Goal: Task Accomplishment & Management: Complete application form

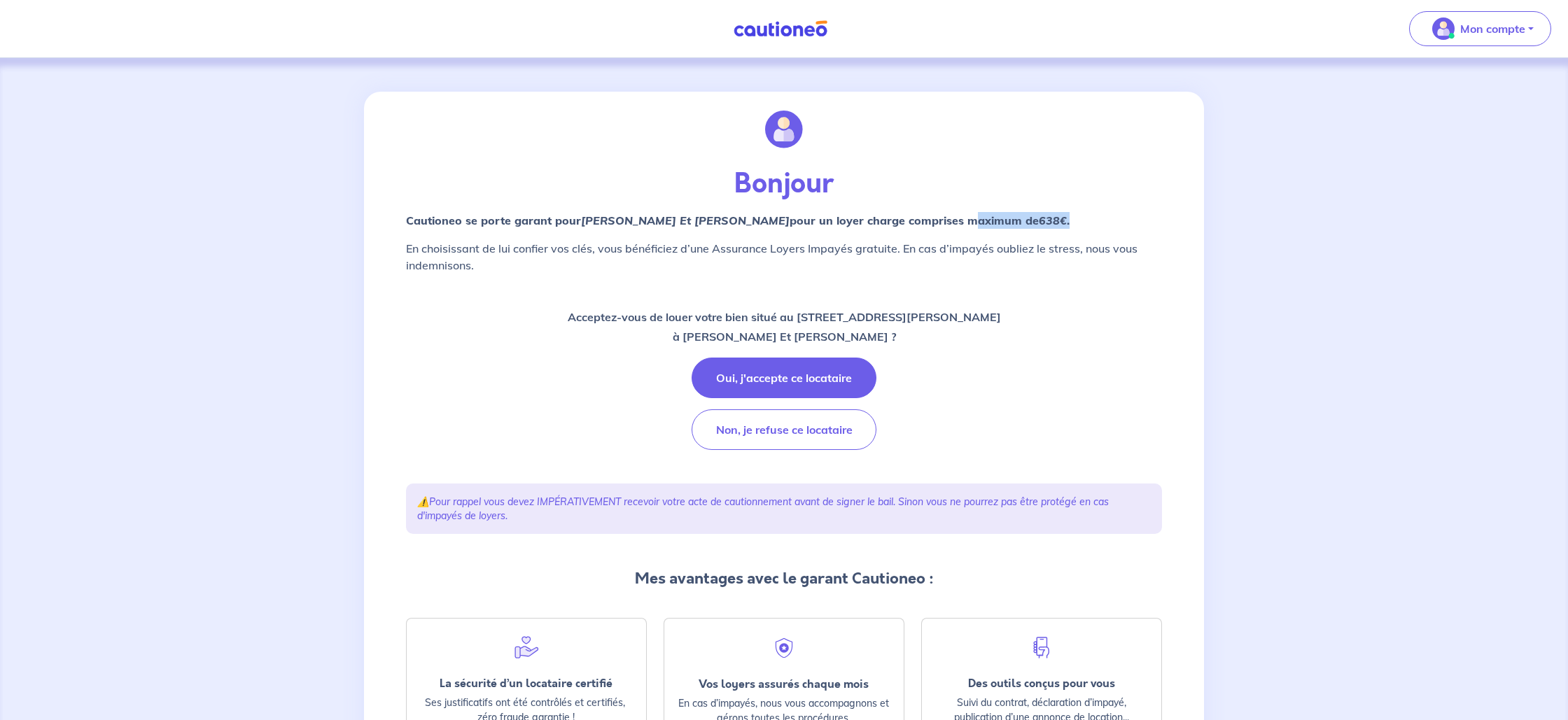
drag, startPoint x: 934, startPoint y: 222, endPoint x: 1041, endPoint y: 219, distance: 107.0
click at [1040, 219] on p "Cautioneo se porte garant pour Remi ARPIN Et Yohan POULAIN  pour un loyer charg…" at bounding box center [784, 220] width 756 height 17
click at [1100, 199] on p "Bonjour" at bounding box center [784, 185] width 756 height 34
click at [784, 377] on button "Oui, j'accepte ce locataire" at bounding box center [784, 378] width 185 height 41
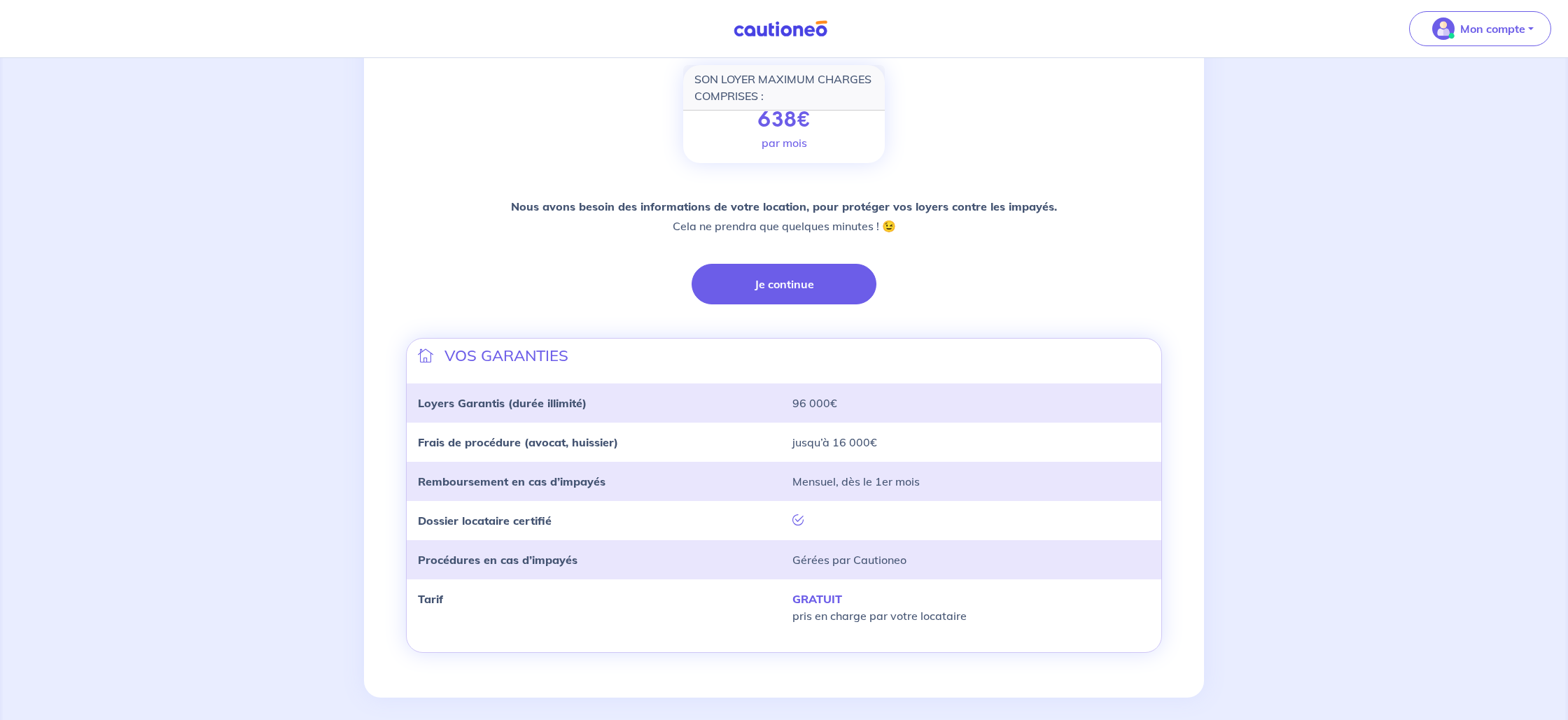
scroll to position [213, 0]
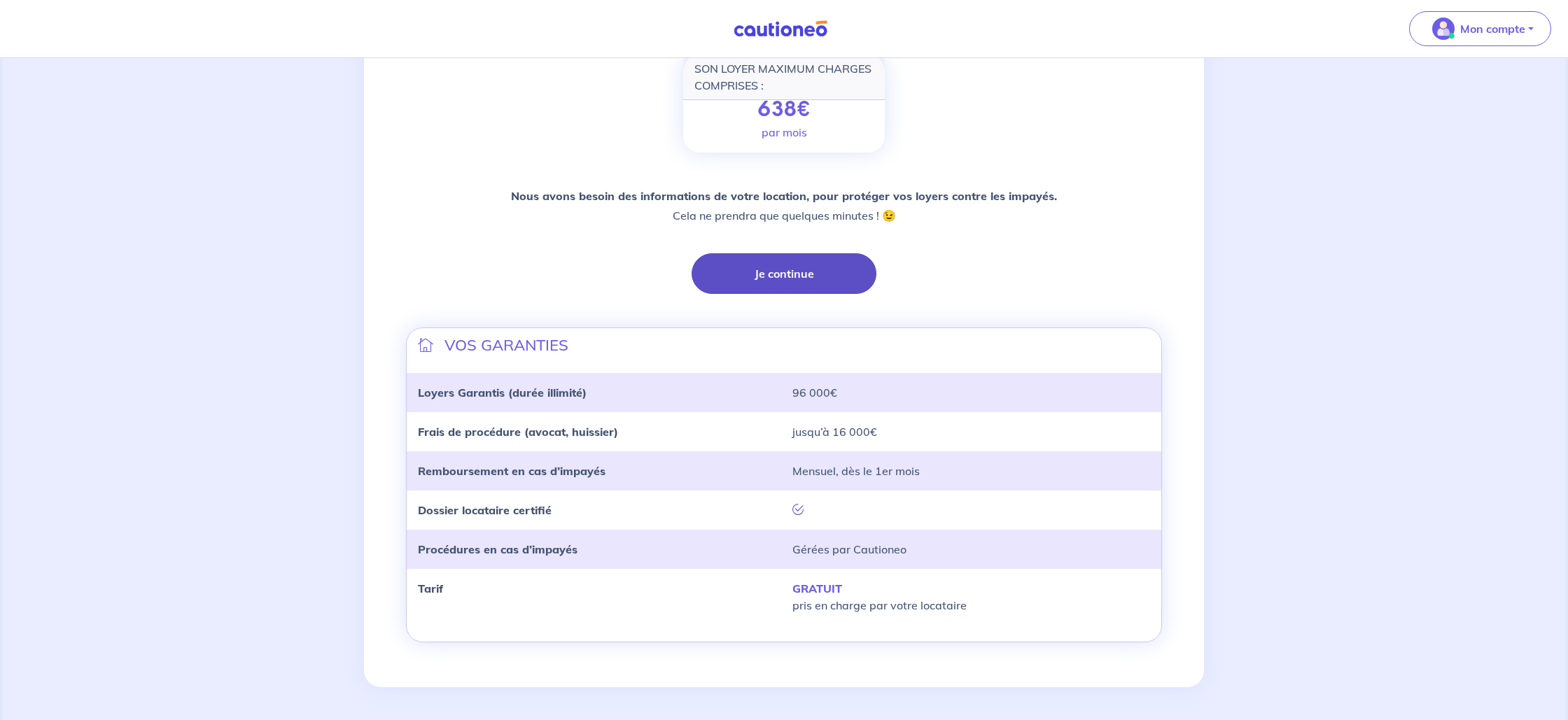
click at [767, 277] on button "Je continue" at bounding box center [784, 274] width 185 height 41
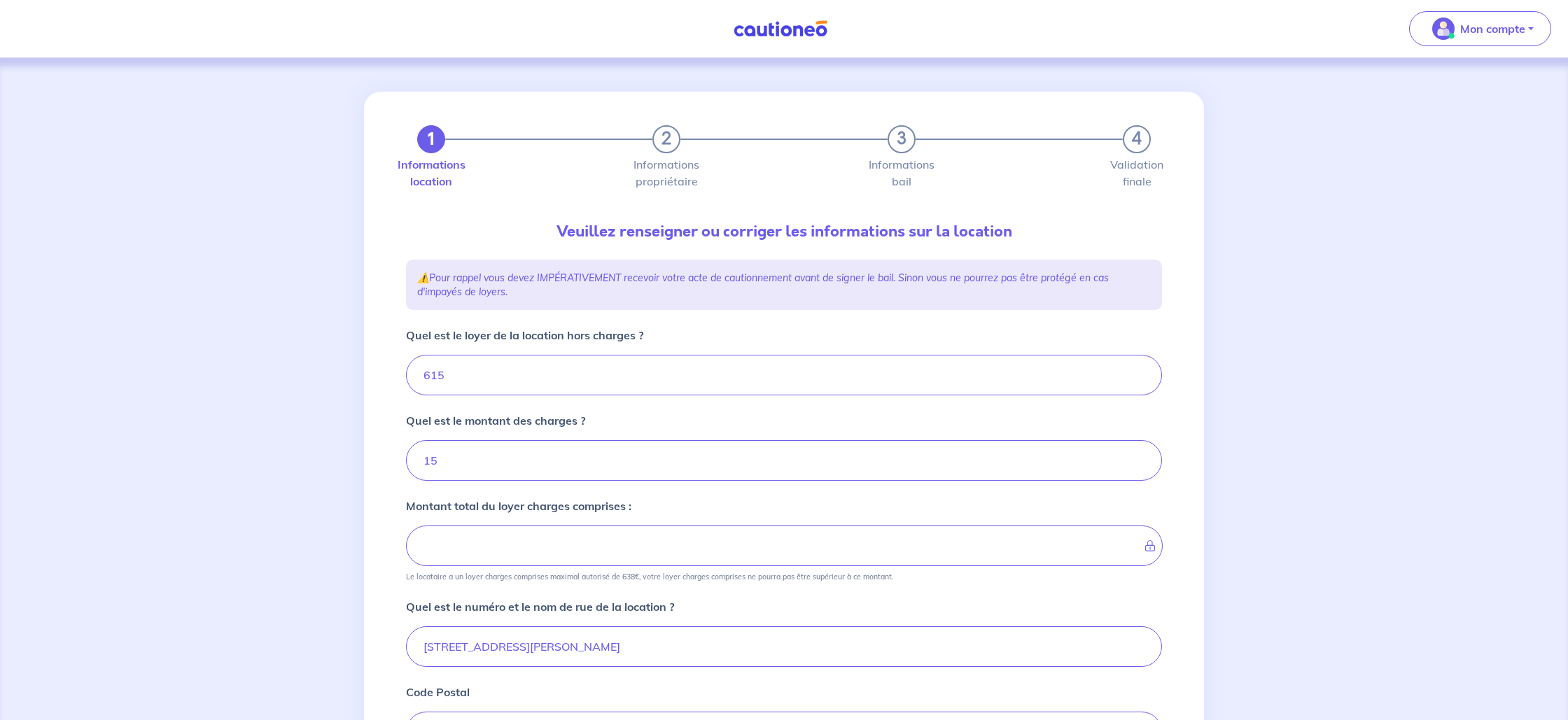
type input "630"
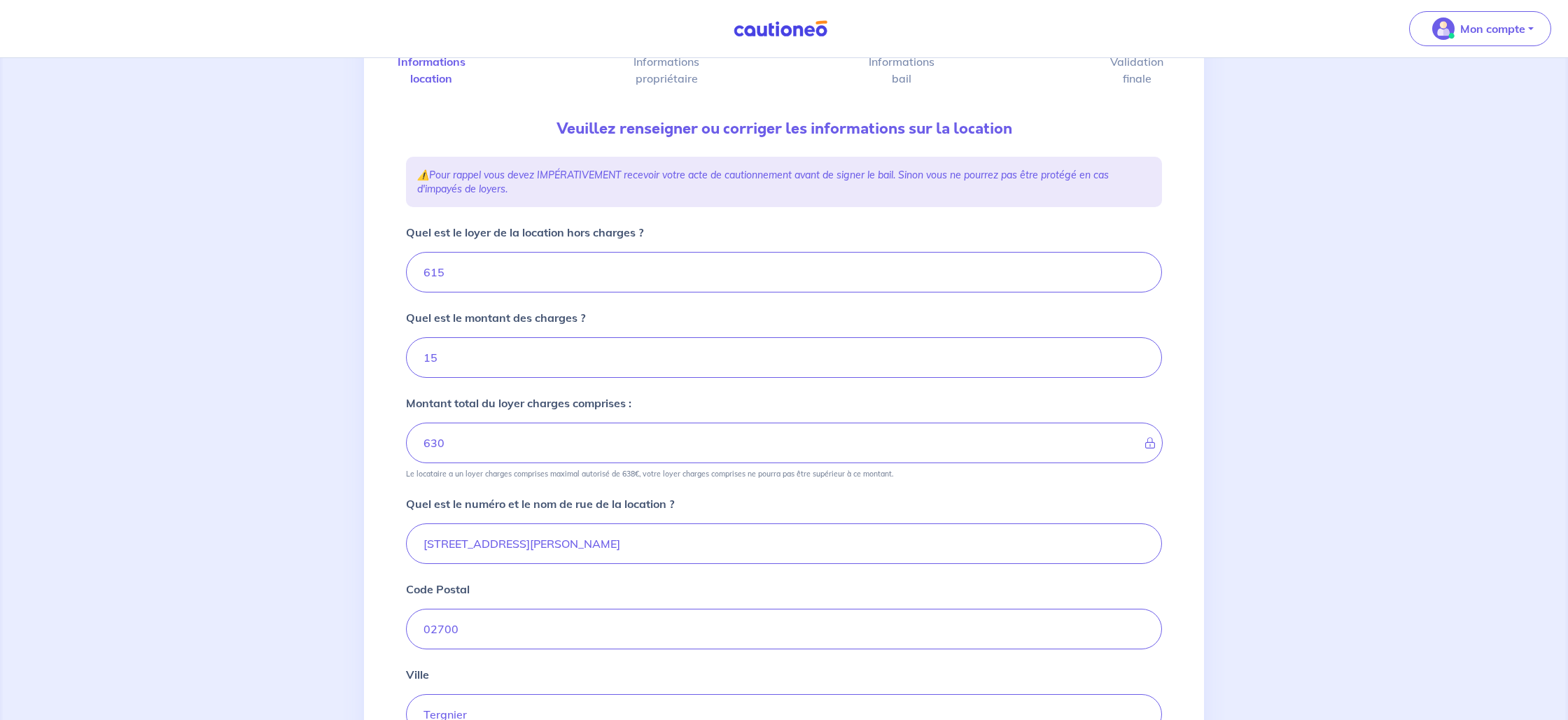
scroll to position [104, 0]
click at [502, 272] on input "615" at bounding box center [784, 271] width 756 height 41
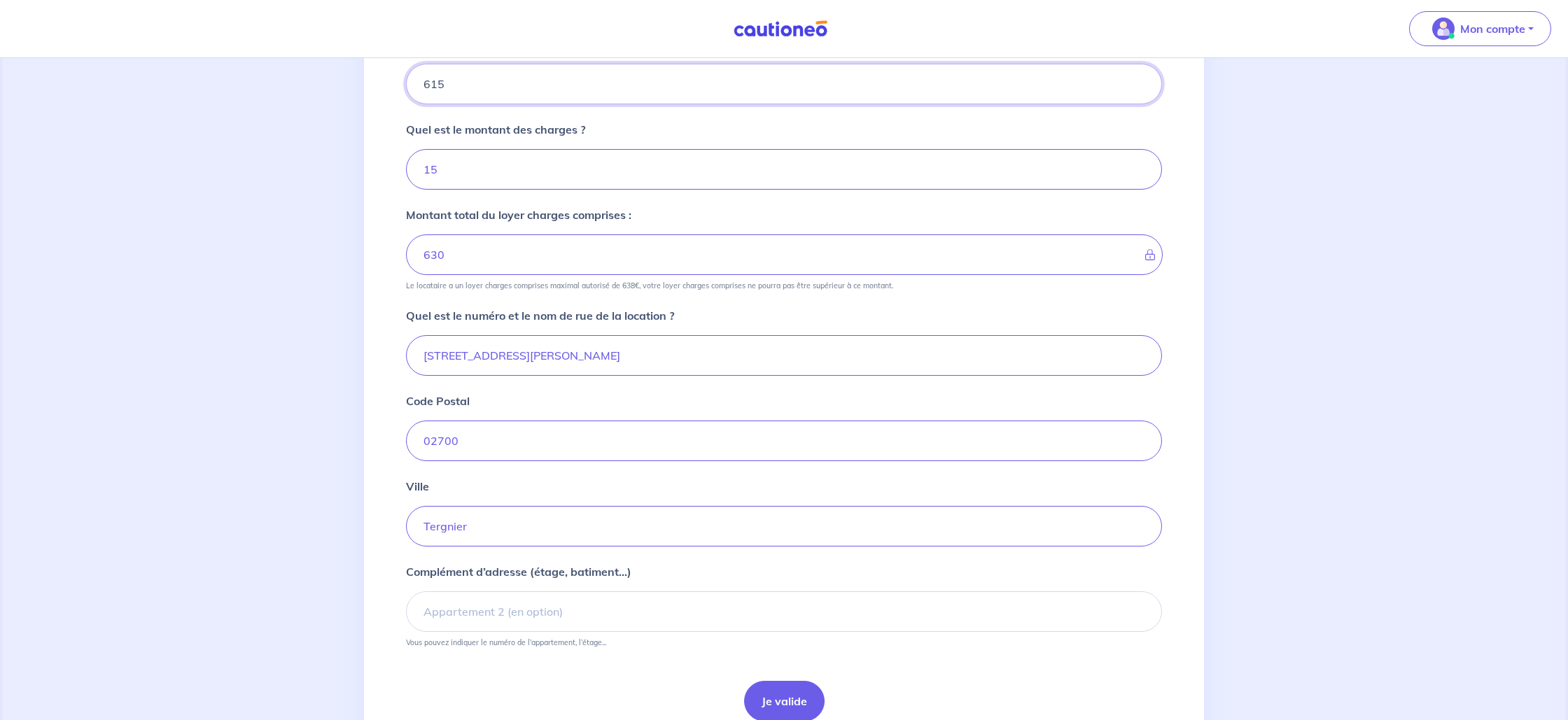
scroll to position [354, 0]
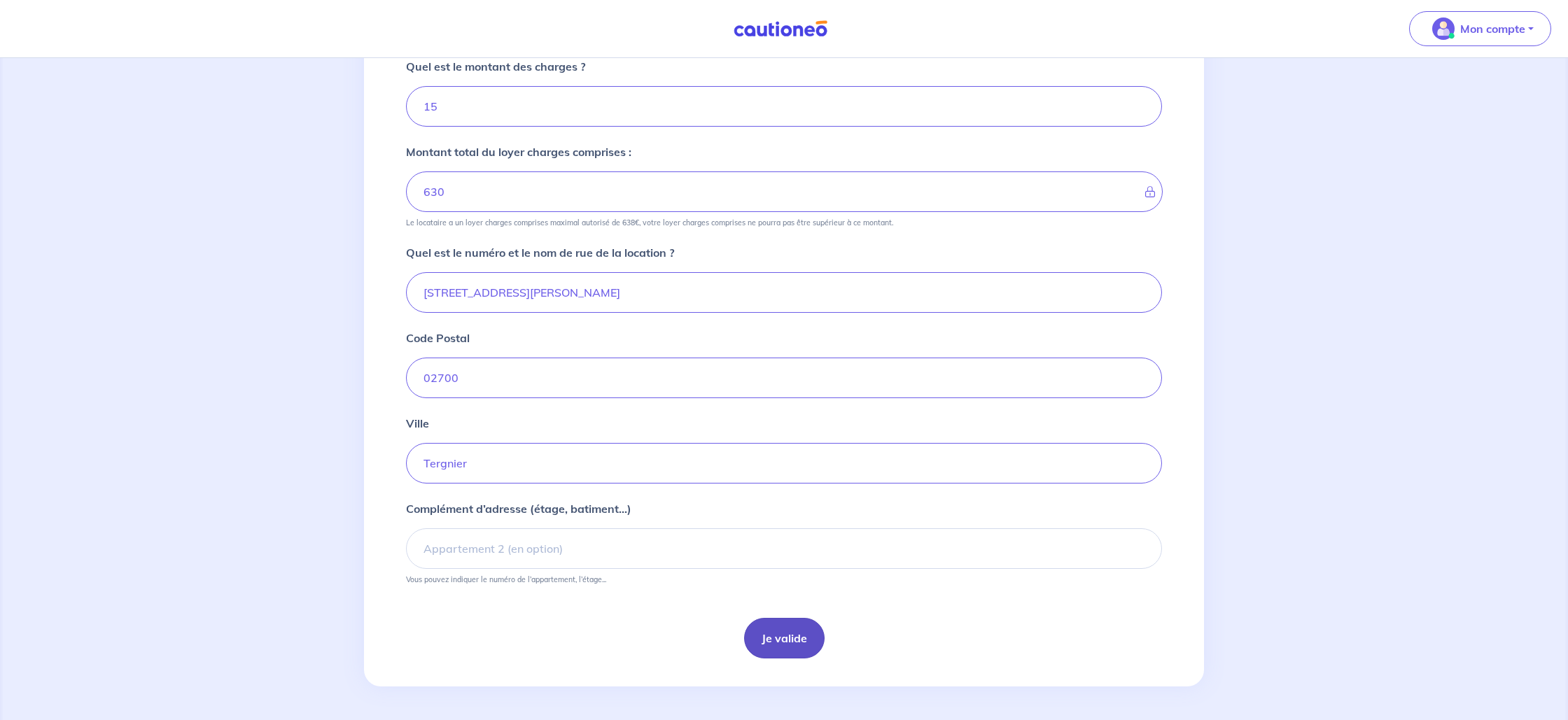
click at [785, 641] on button "Je valide" at bounding box center [784, 639] width 80 height 41
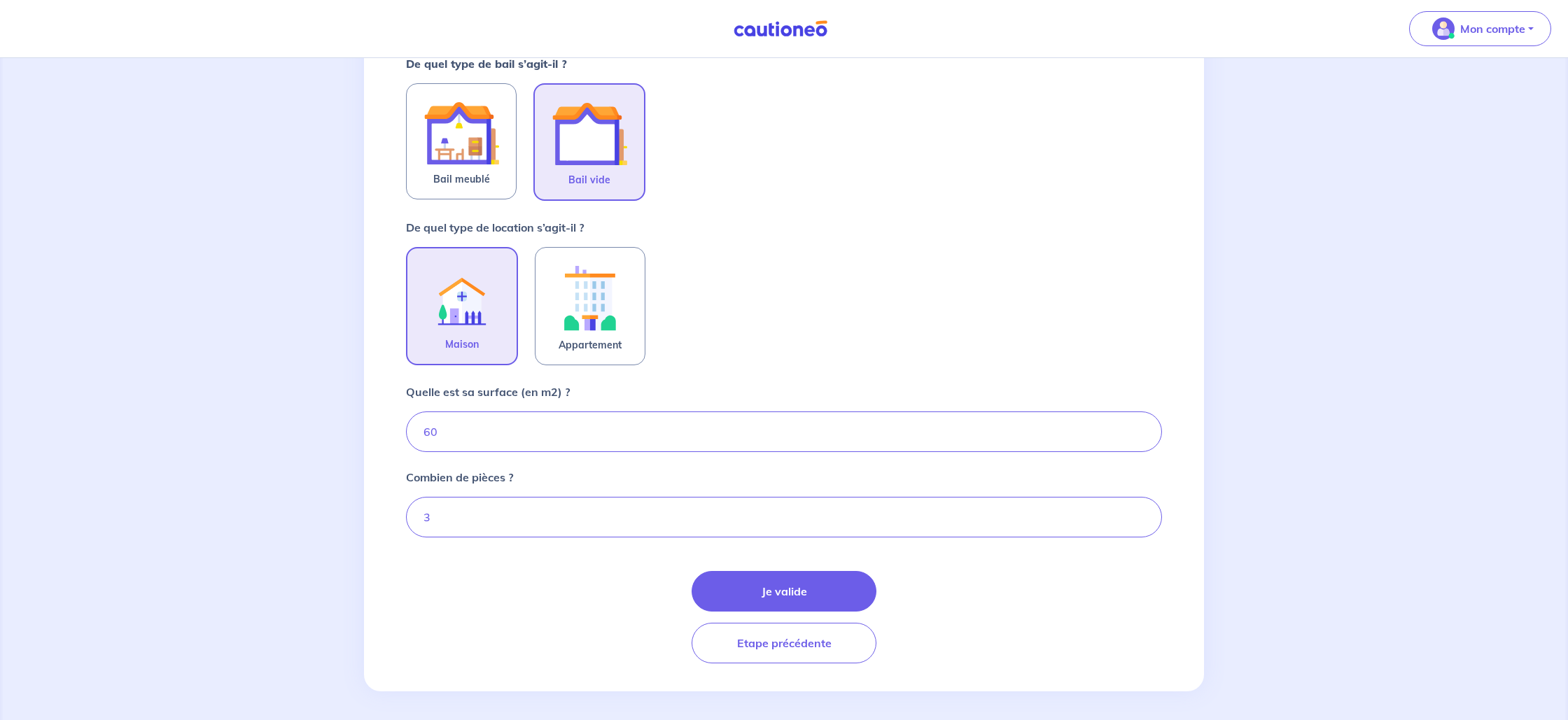
scroll to position [277, 0]
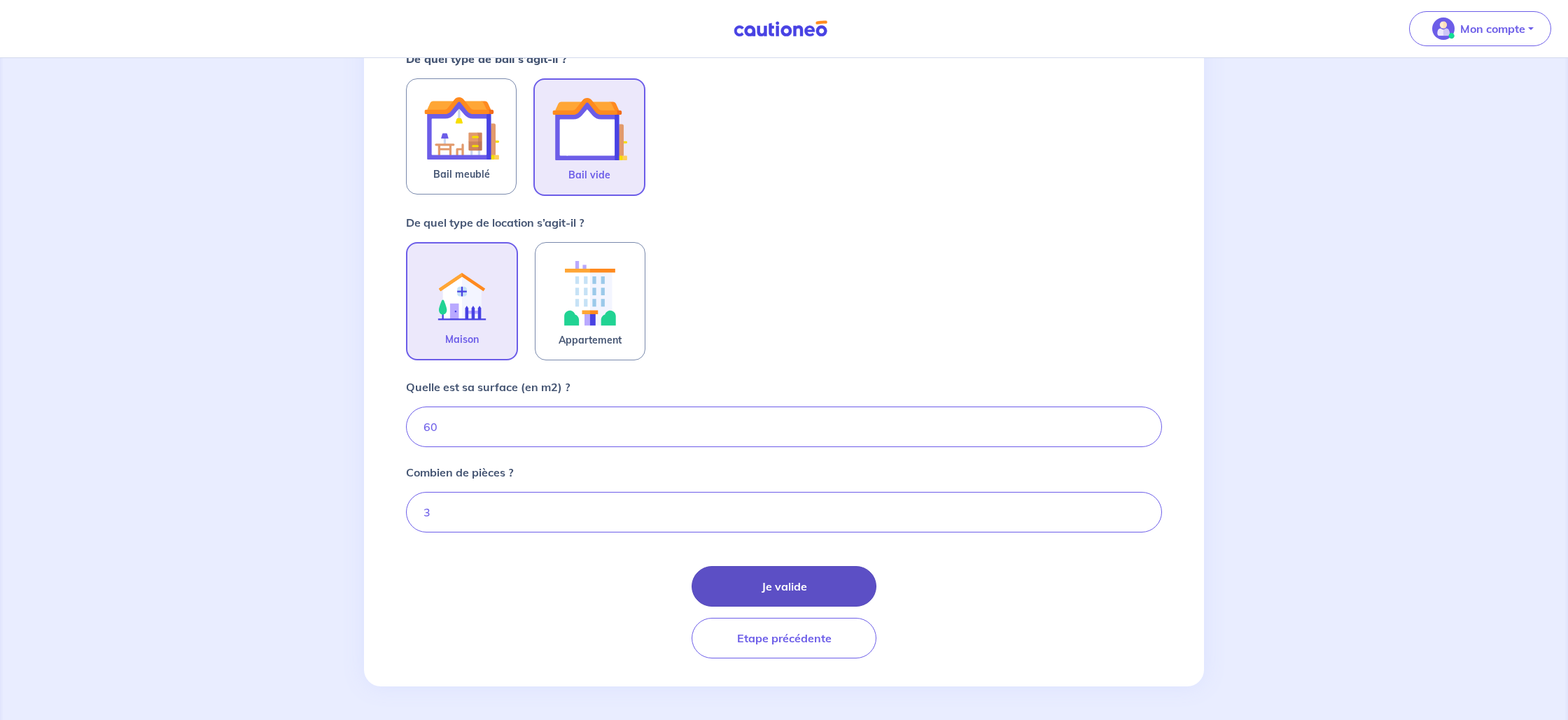
click at [794, 585] on button "Je valide" at bounding box center [784, 587] width 185 height 41
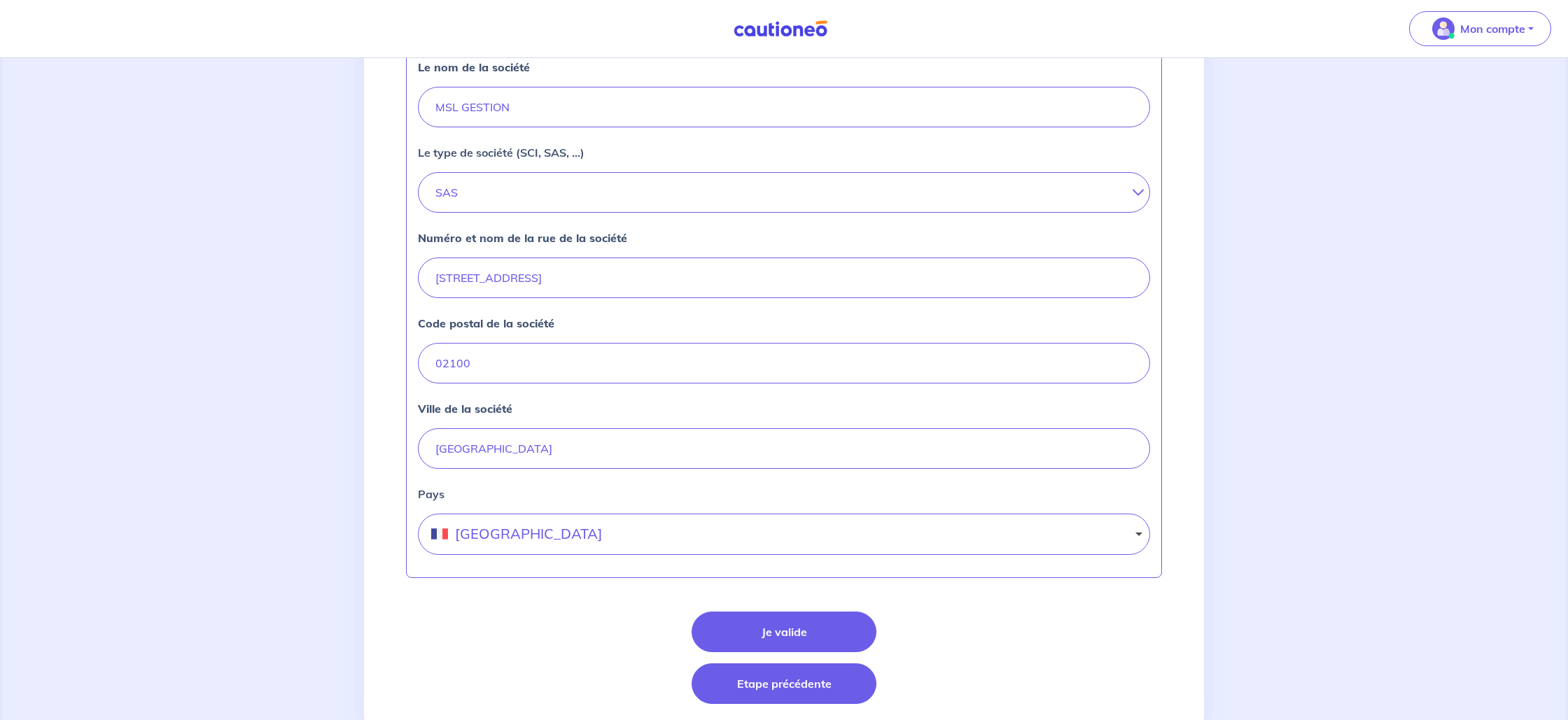
scroll to position [431, 0]
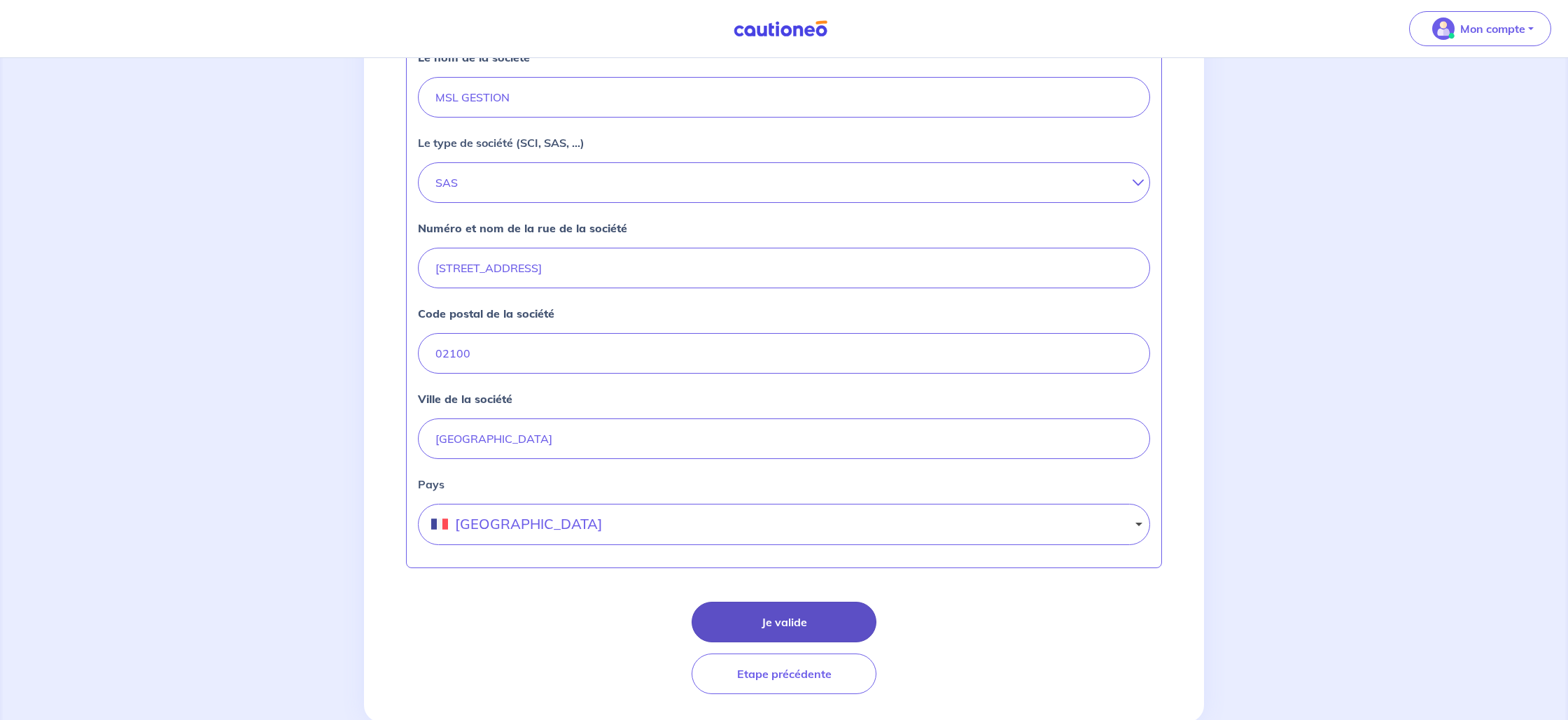
click at [769, 625] on button "Je valide" at bounding box center [784, 623] width 185 height 41
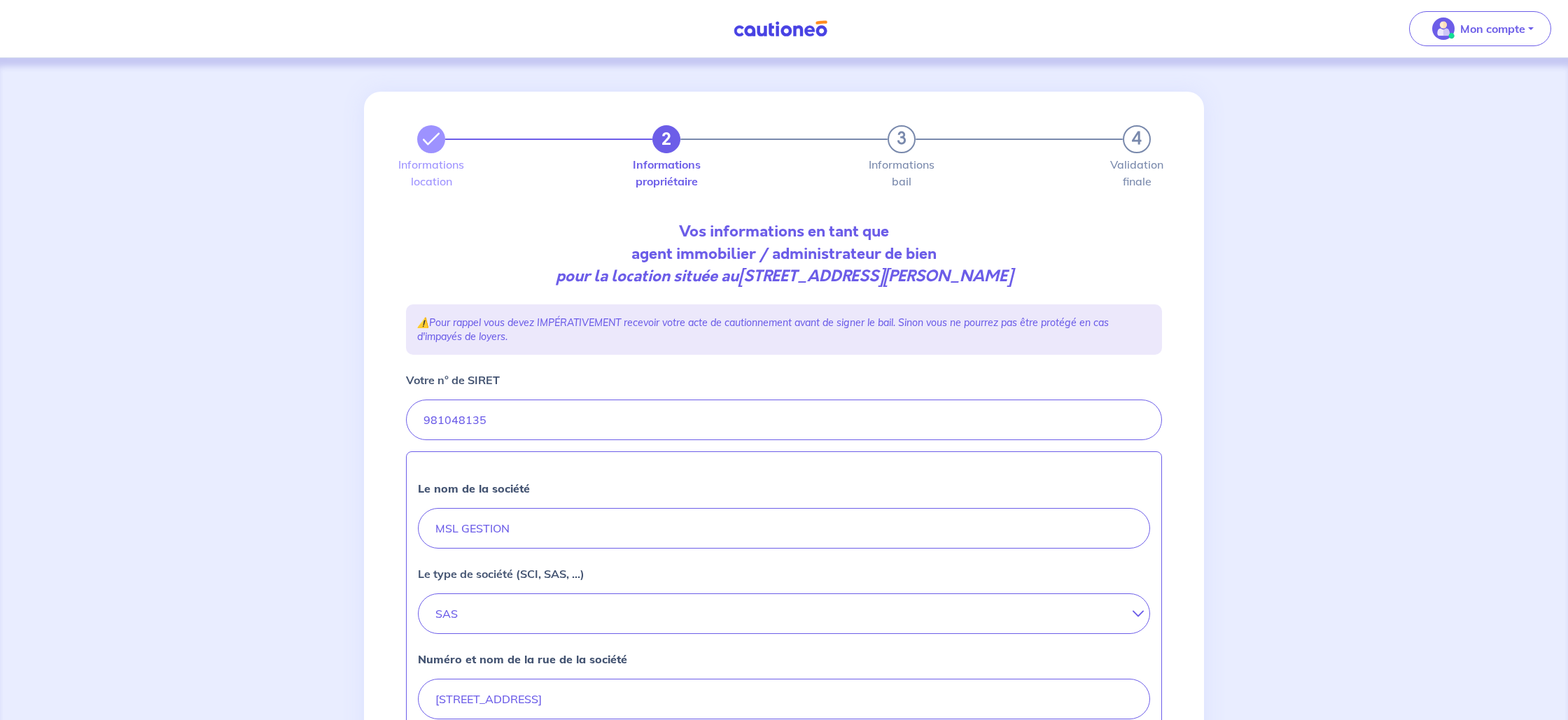
select select "FR"
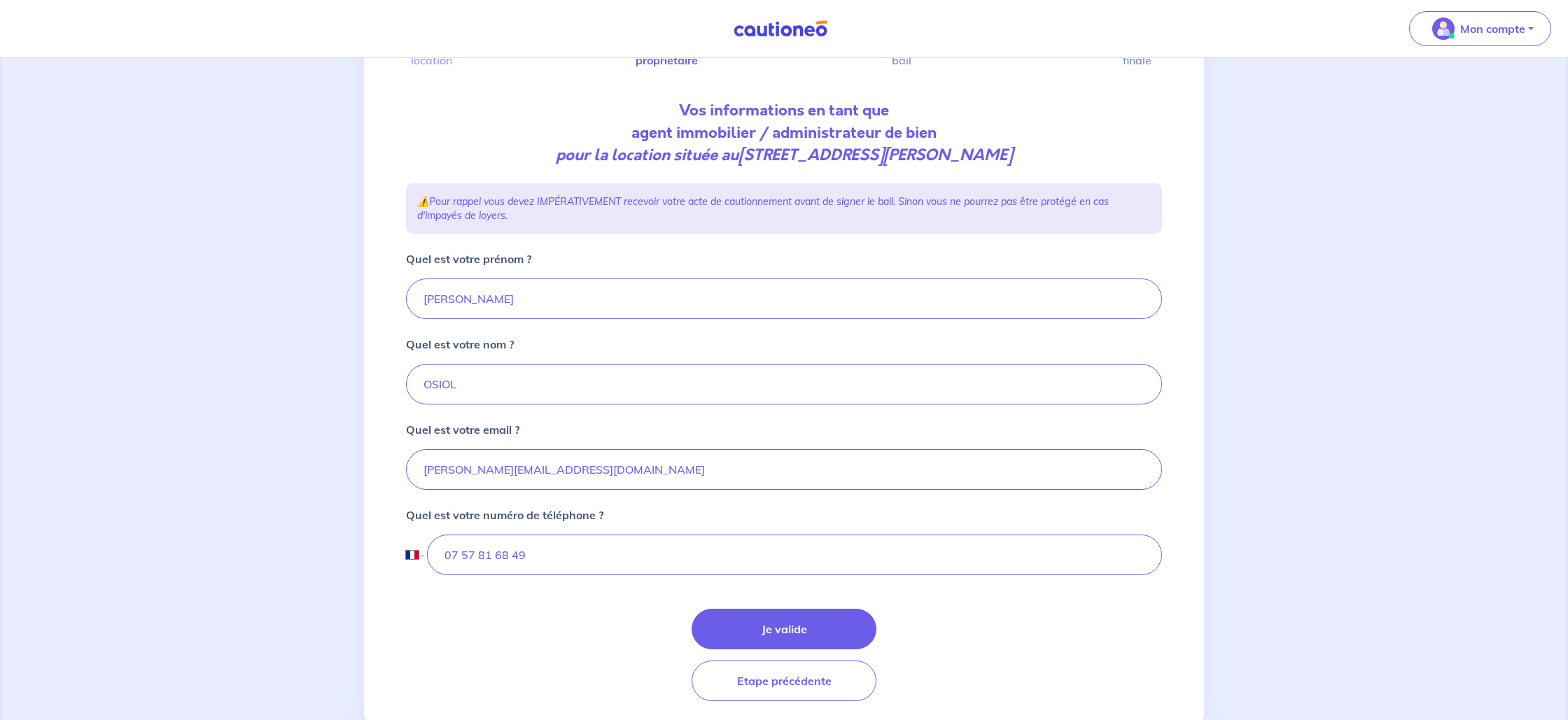
scroll to position [164, 0]
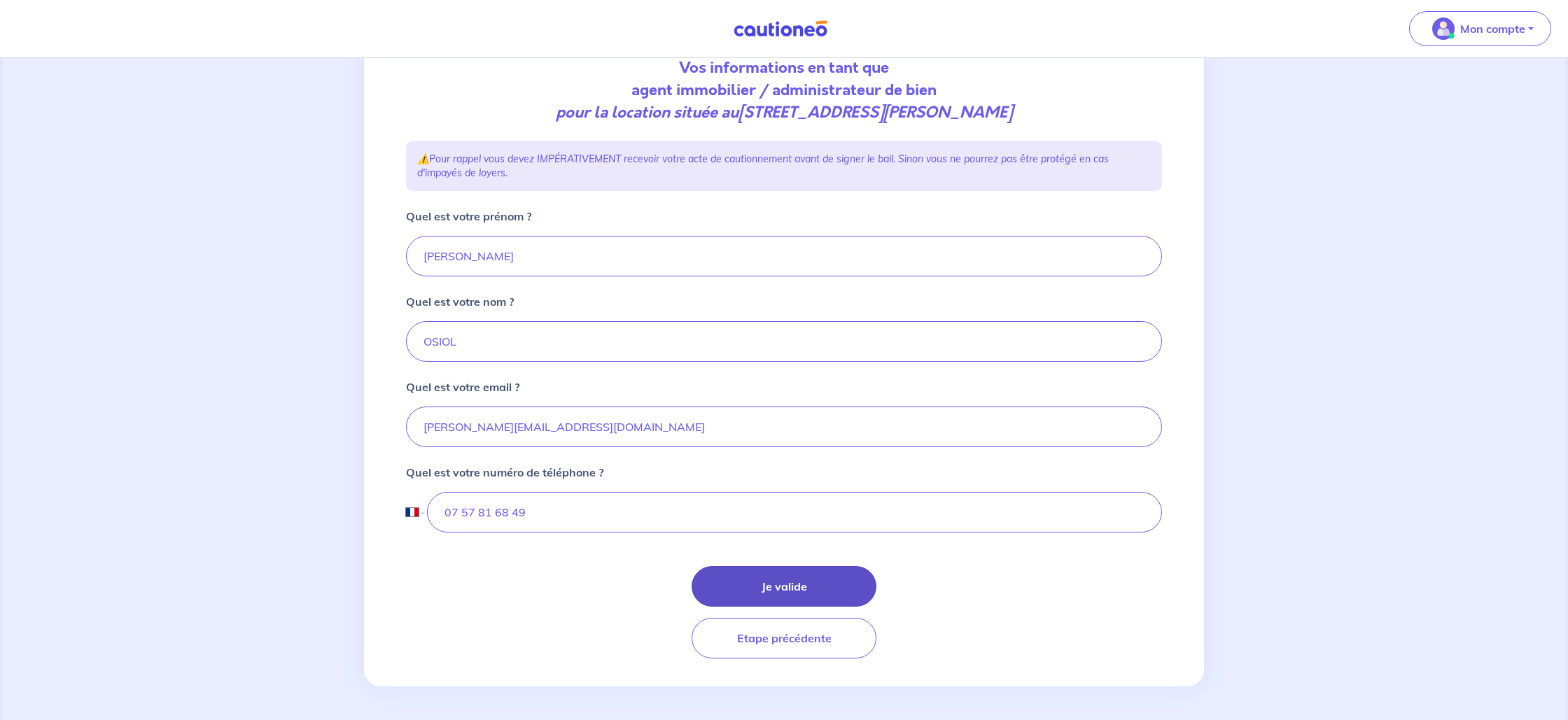
click at [754, 586] on button "Je valide" at bounding box center [784, 587] width 185 height 41
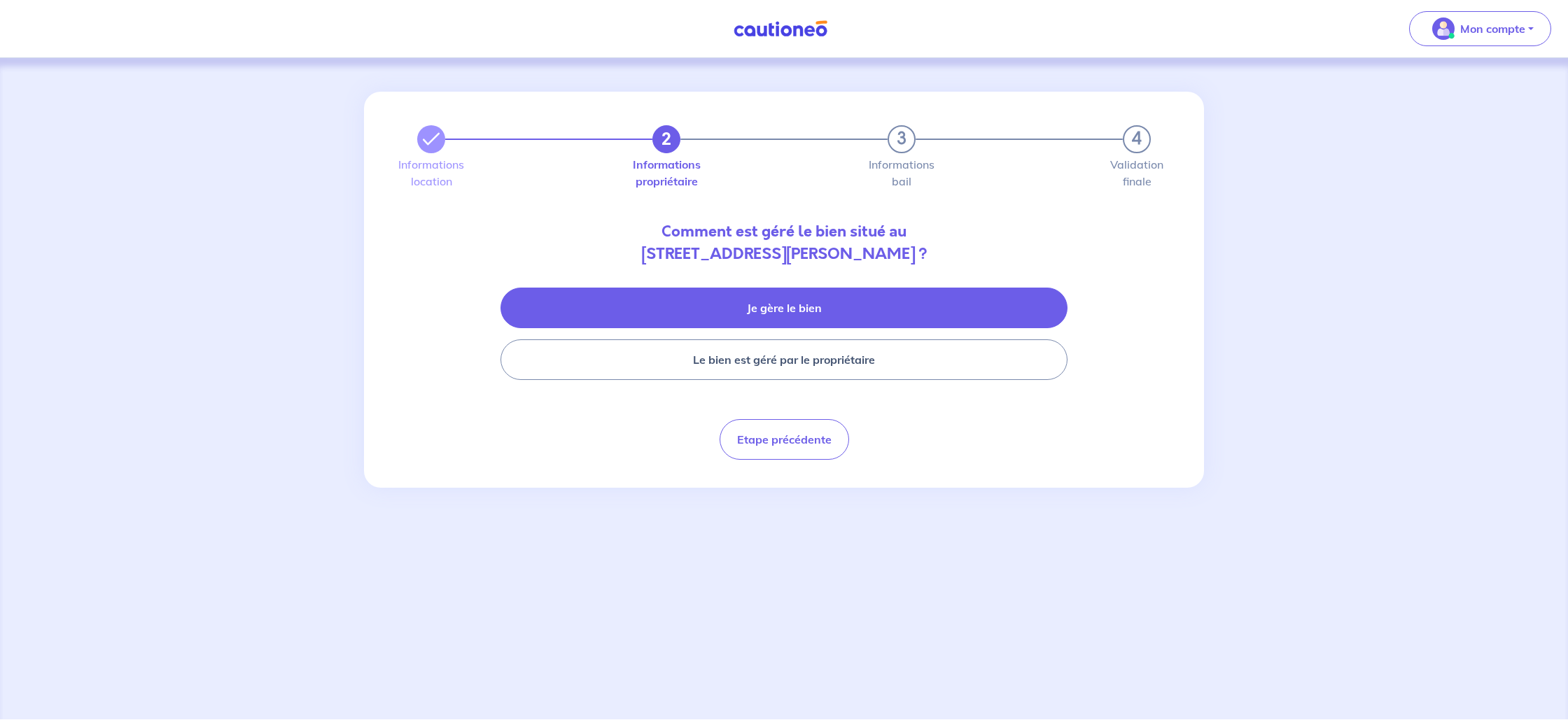
click at [816, 302] on button "Je gère le bien" at bounding box center [784, 308] width 568 height 41
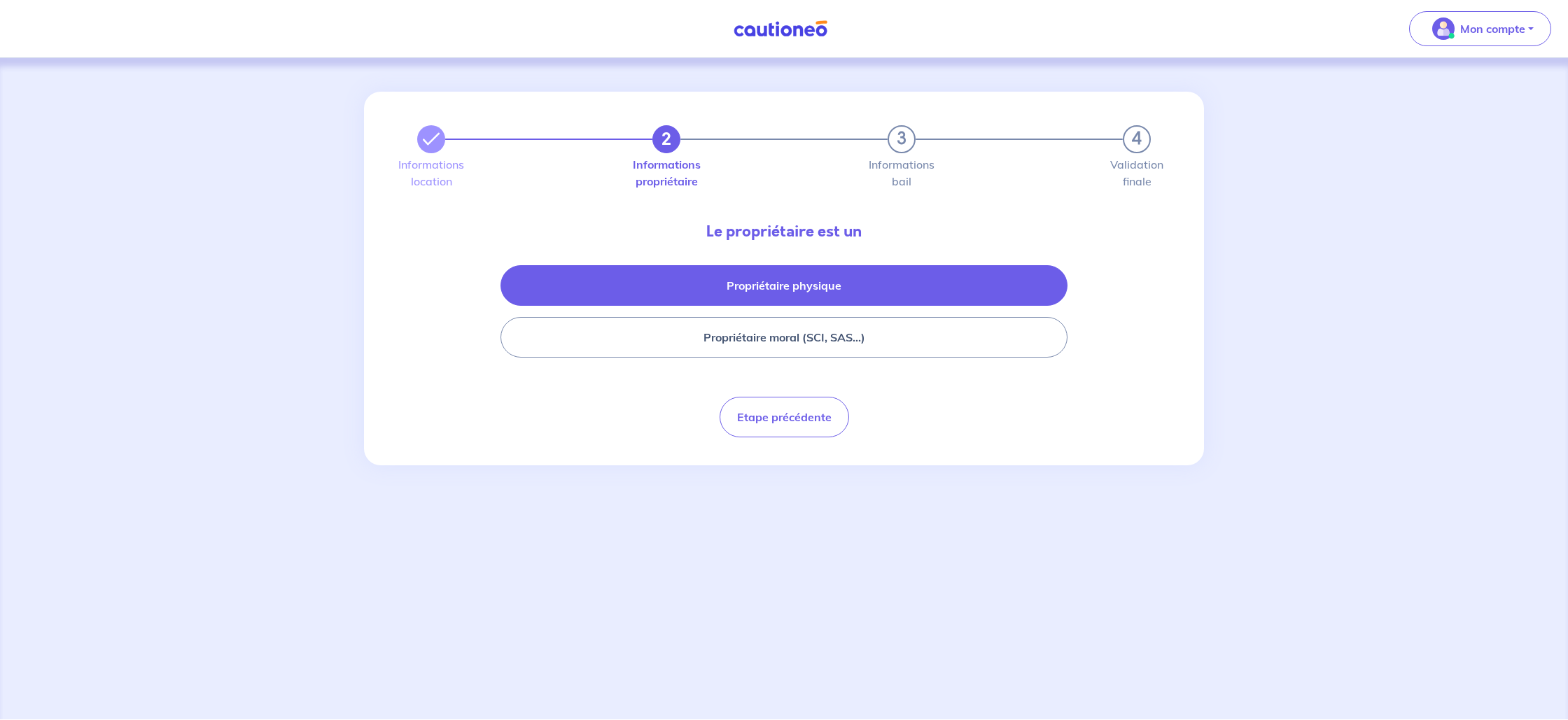
click at [784, 275] on button "Propriétaire physique" at bounding box center [784, 286] width 568 height 41
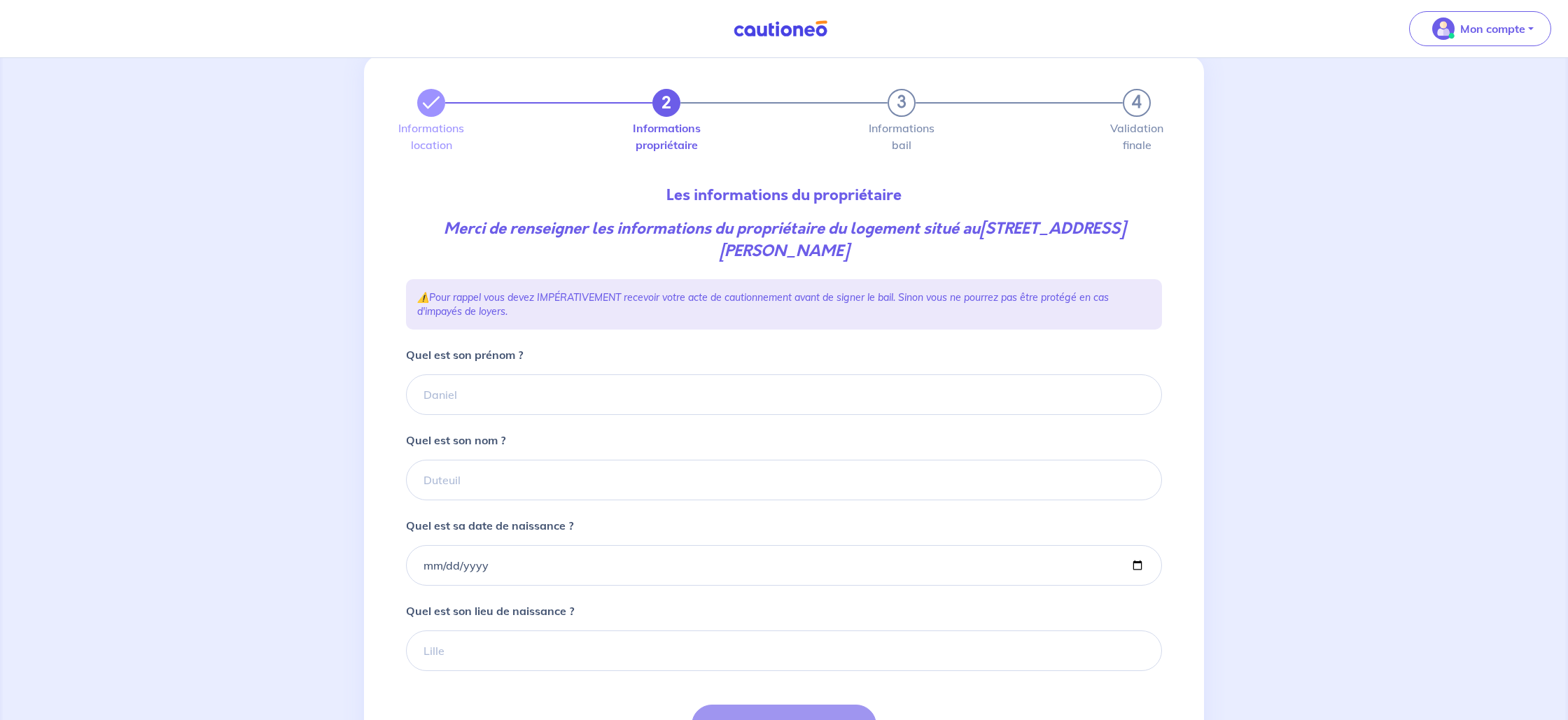
scroll to position [44, 0]
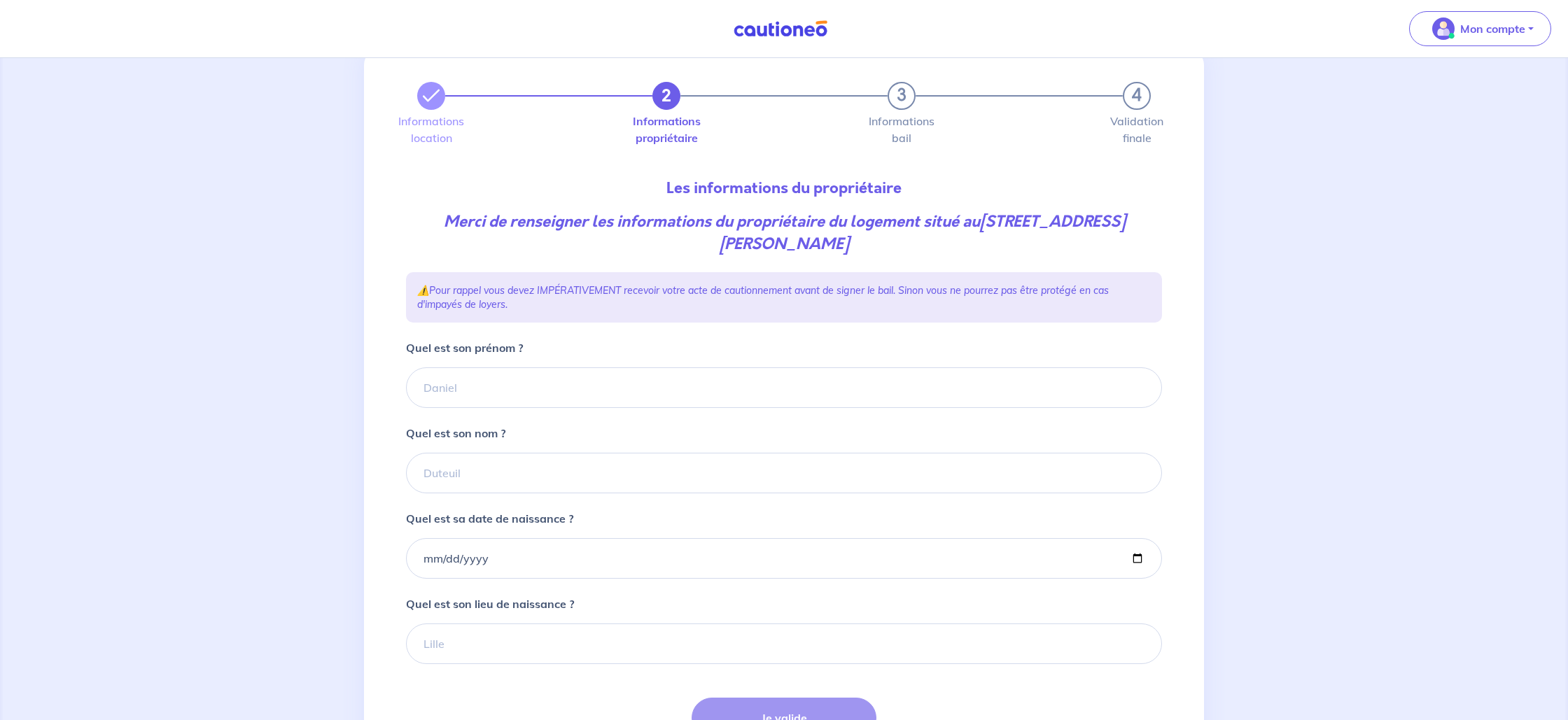
click at [468, 360] on div "Quel est son prénom ?" at bounding box center [784, 374] width 756 height 69
click at [474, 377] on input "Quel est son prénom ?" at bounding box center [784, 388] width 756 height 41
type input "Mathieu"
type input "KISS"
drag, startPoint x: 462, startPoint y: 574, endPoint x: 456, endPoint y: 569, distance: 7.8
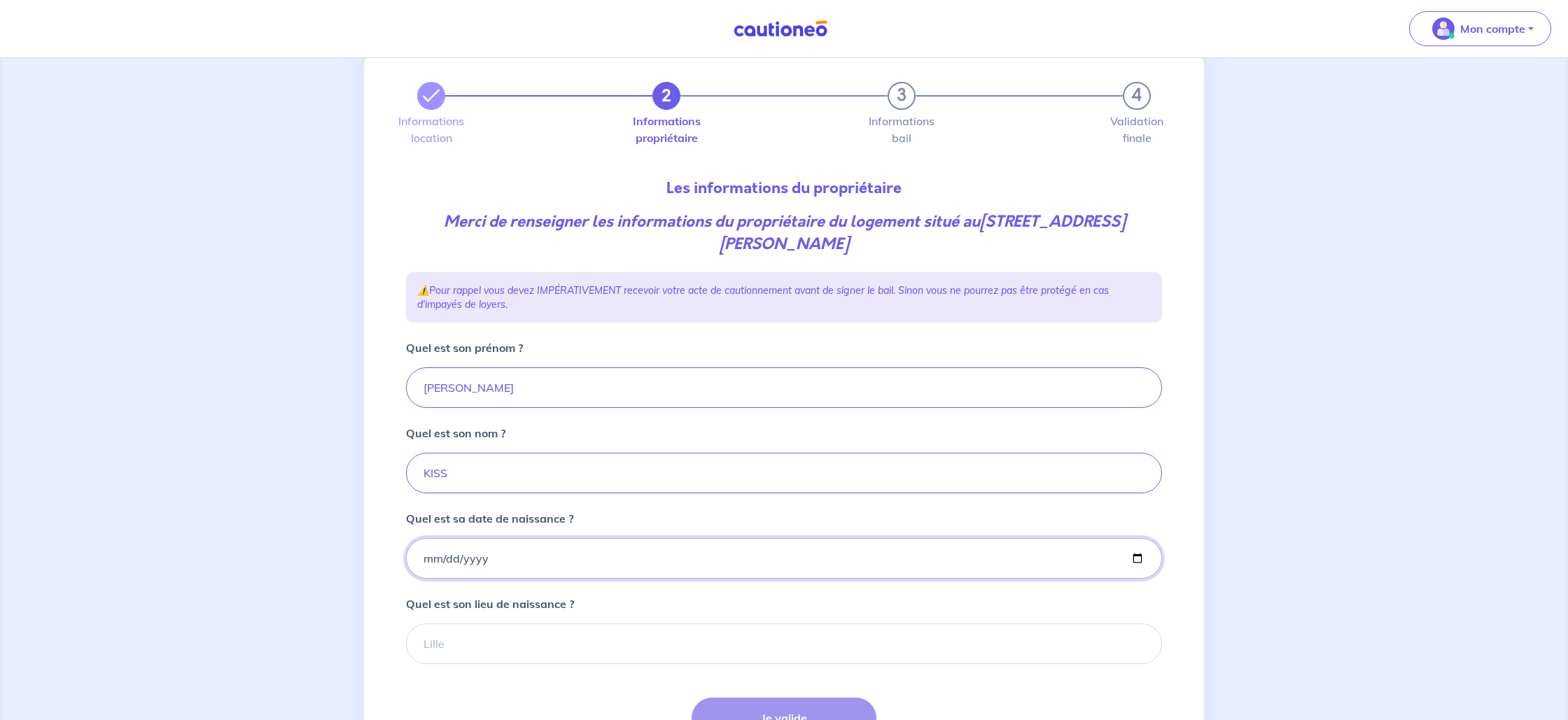
click at [461, 572] on input "Quel est sa date de naissance ?" at bounding box center [784, 559] width 756 height 41
type input "1991-09-17"
click at [443, 647] on input "Quel est son lieu de naissance ?" at bounding box center [784, 644] width 756 height 41
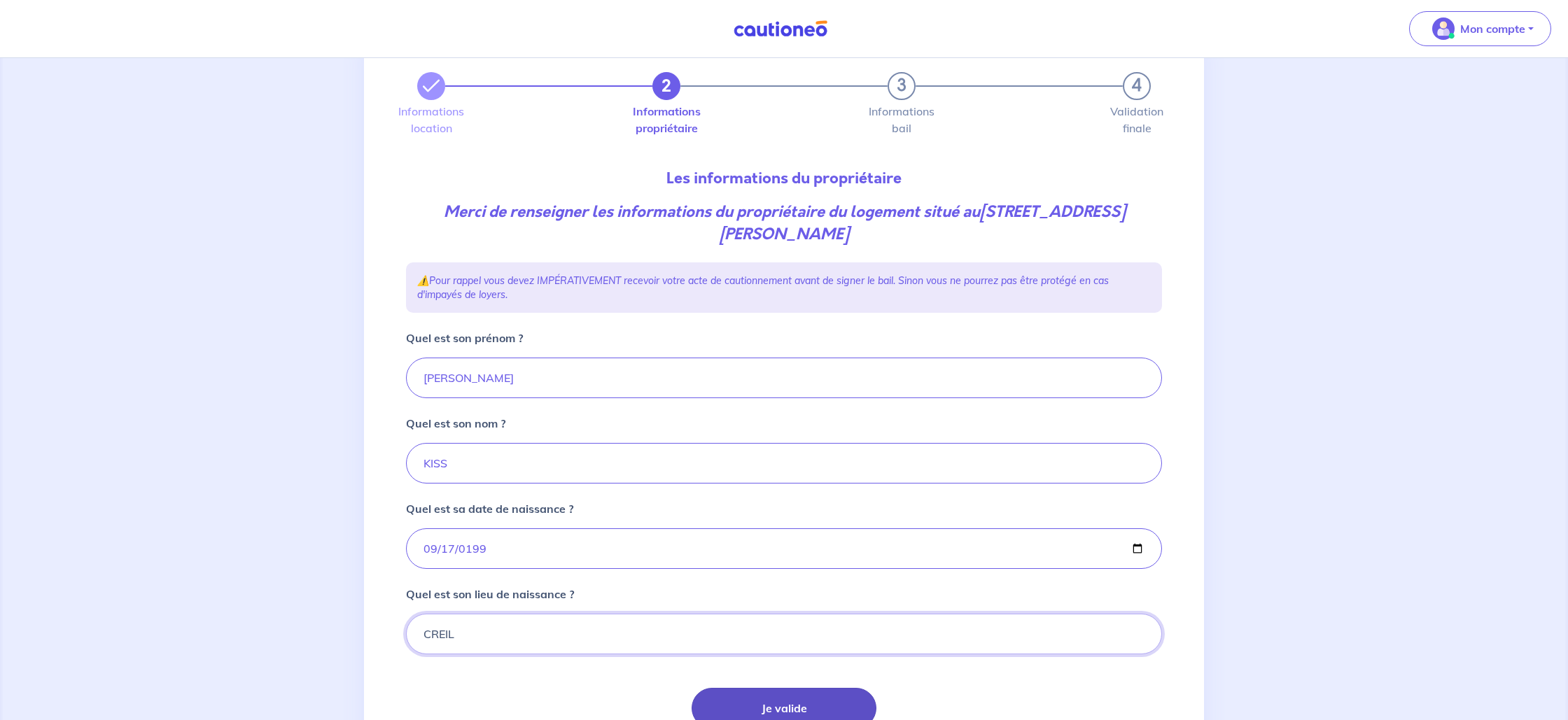
type input "CREIL"
click at [747, 694] on button "Je valide" at bounding box center [784, 708] width 185 height 41
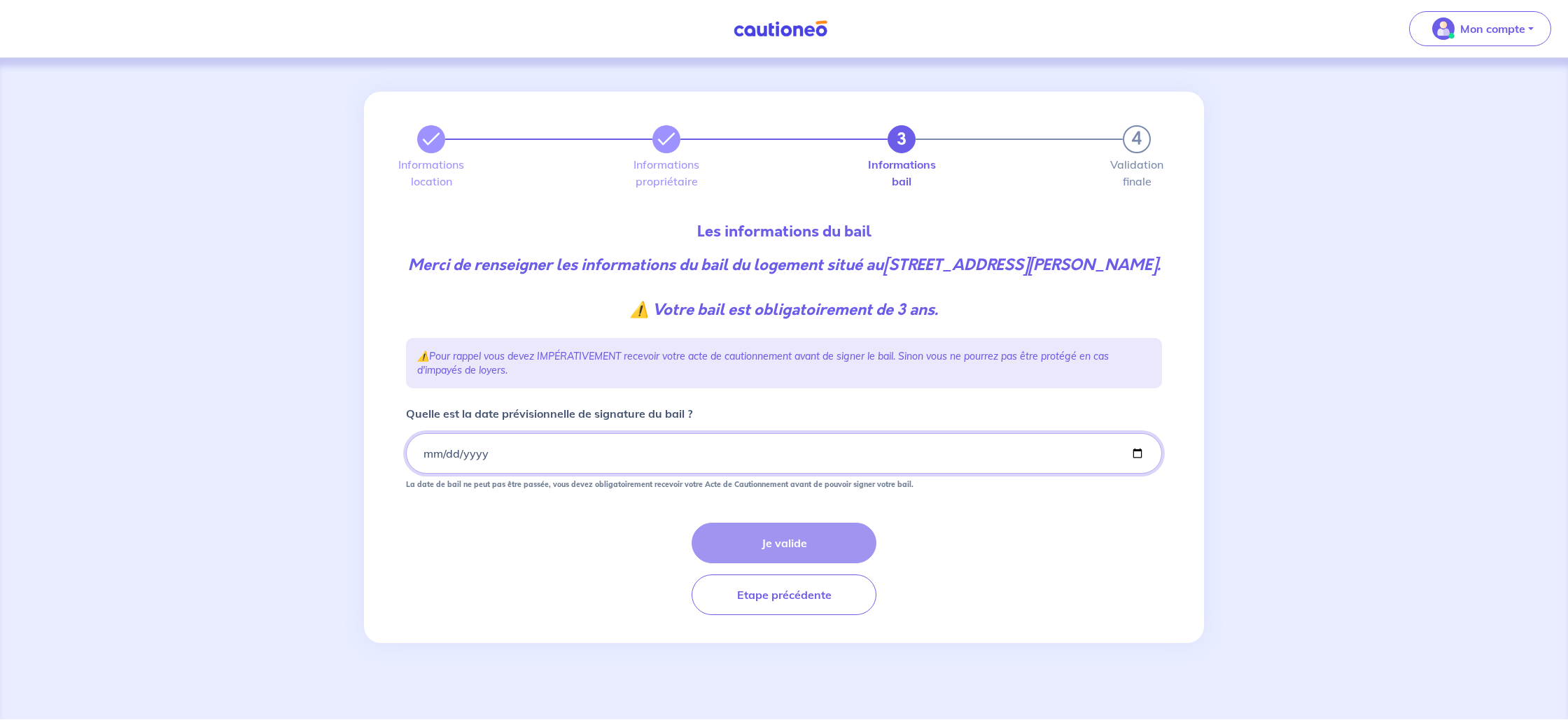
click at [542, 460] on input "Quelle est la date prévisionnelle de signature du bail ?" at bounding box center [784, 454] width 756 height 41
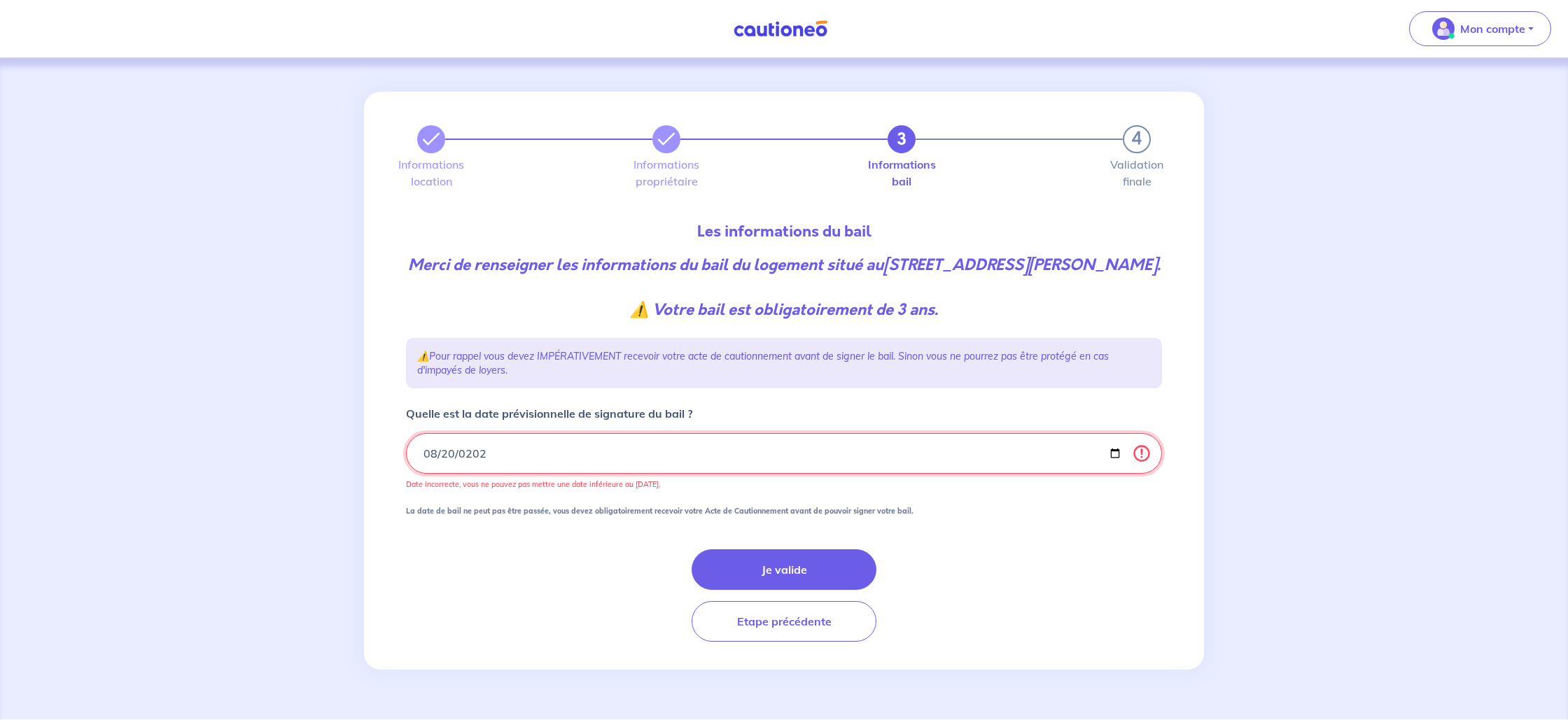
type input "2025-08-20"
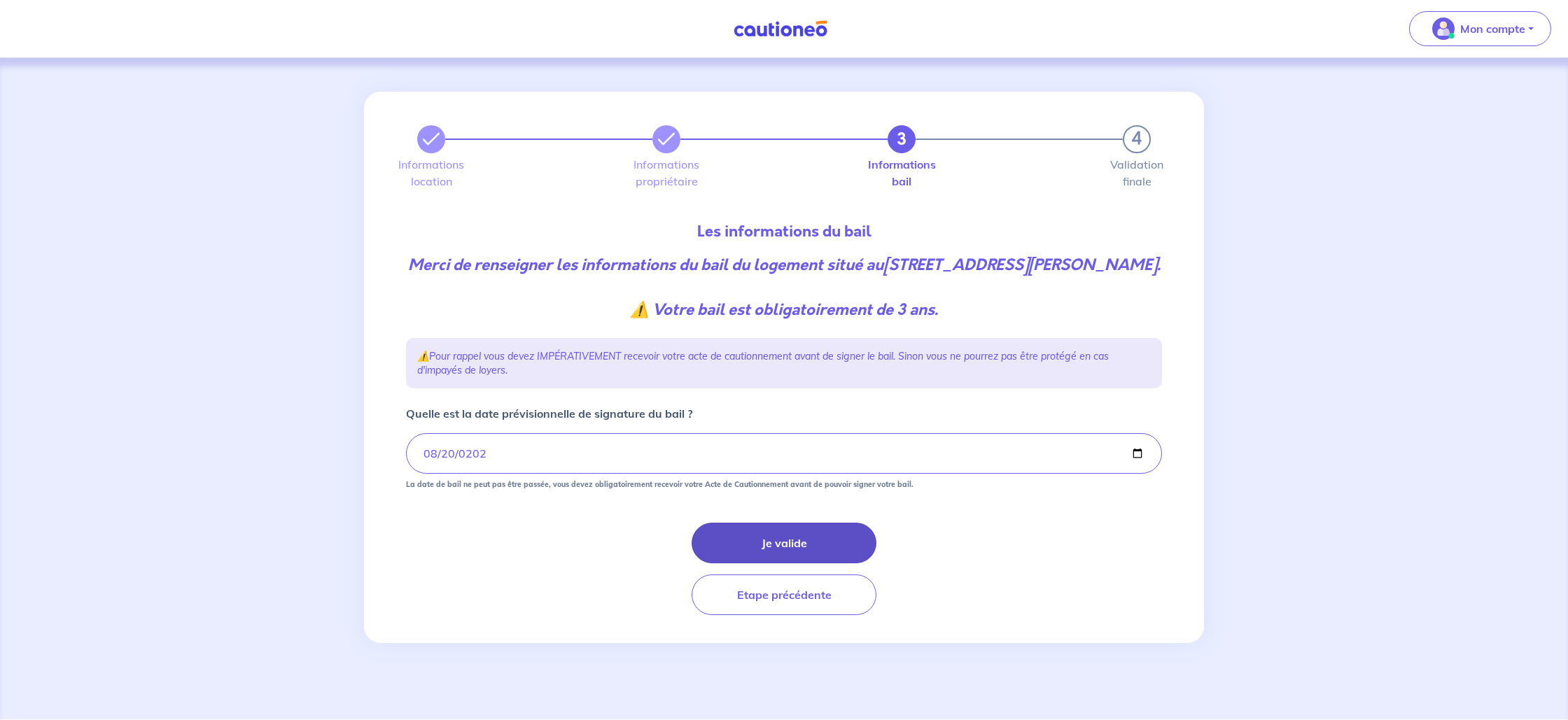
click at [756, 564] on button "Je valide" at bounding box center [784, 543] width 185 height 41
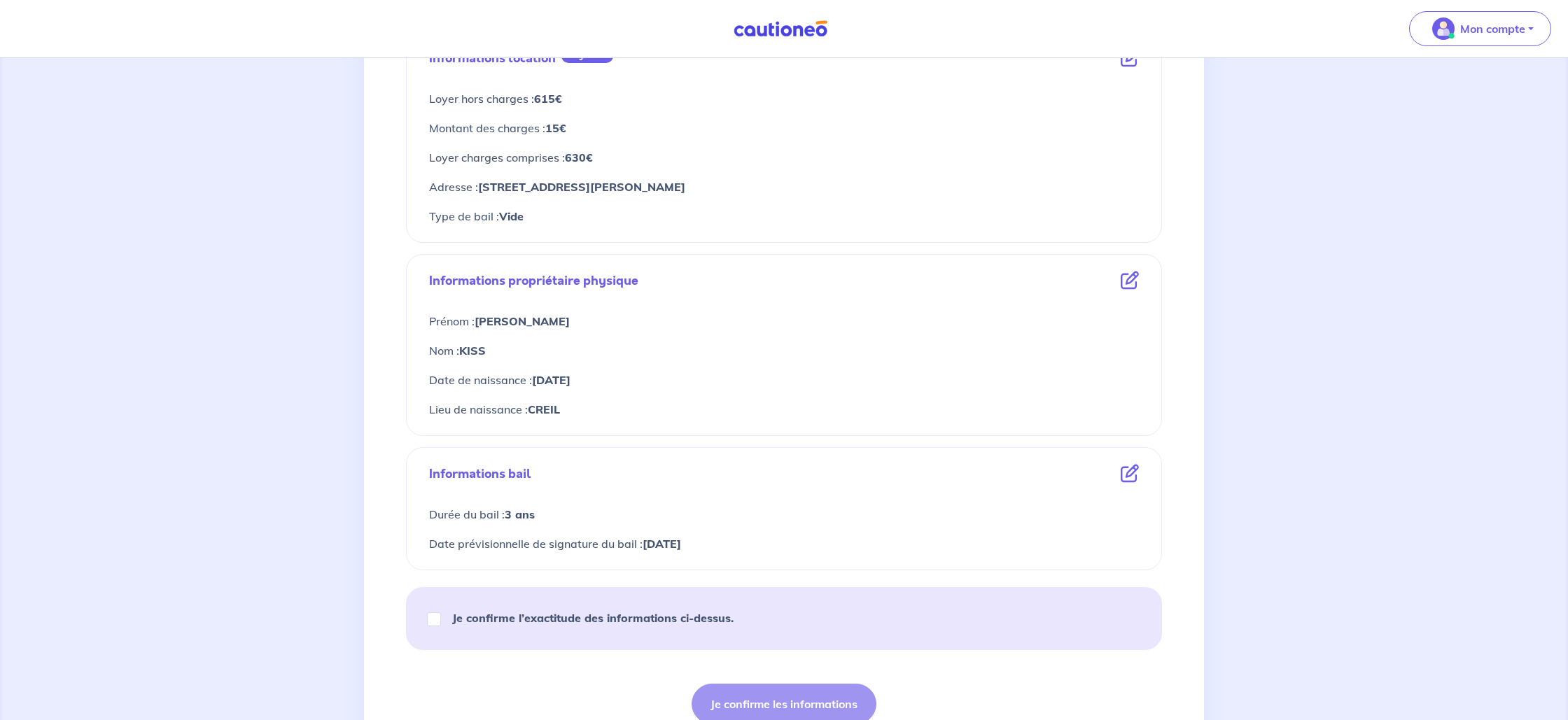
scroll to position [310, 0]
click at [435, 614] on input "Je confirme l’exactitude des informations ci-dessus." at bounding box center [435, 617] width 14 height 14
checkbox input "true"
click at [806, 710] on button "Je confirme les informations" at bounding box center [784, 701] width 185 height 41
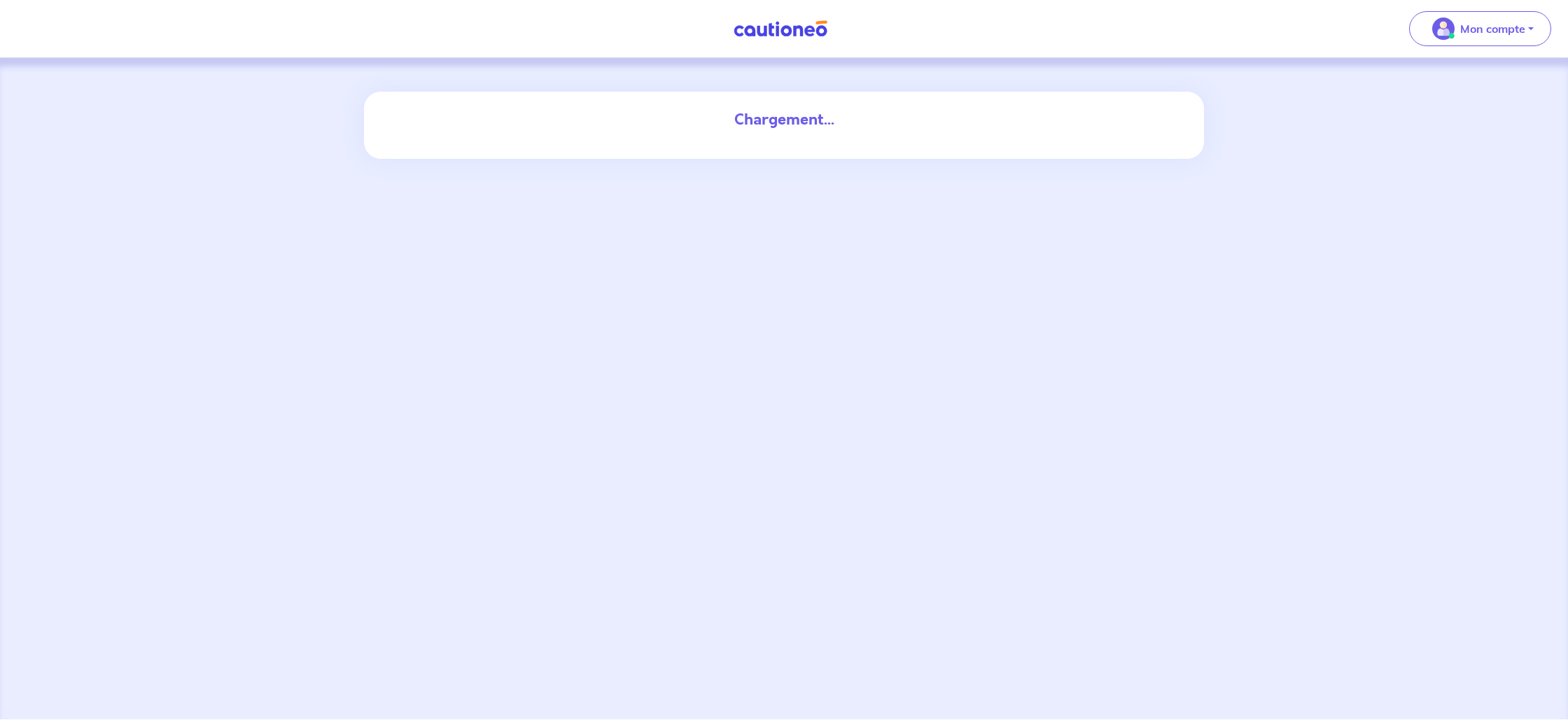
click at [821, 220] on div "Chargement..." at bounding box center [784, 388] width 1568 height 661
click at [687, 211] on div "Chargement..." at bounding box center [784, 388] width 1568 height 661
click at [693, 210] on div "Chargement..." at bounding box center [784, 388] width 1568 height 661
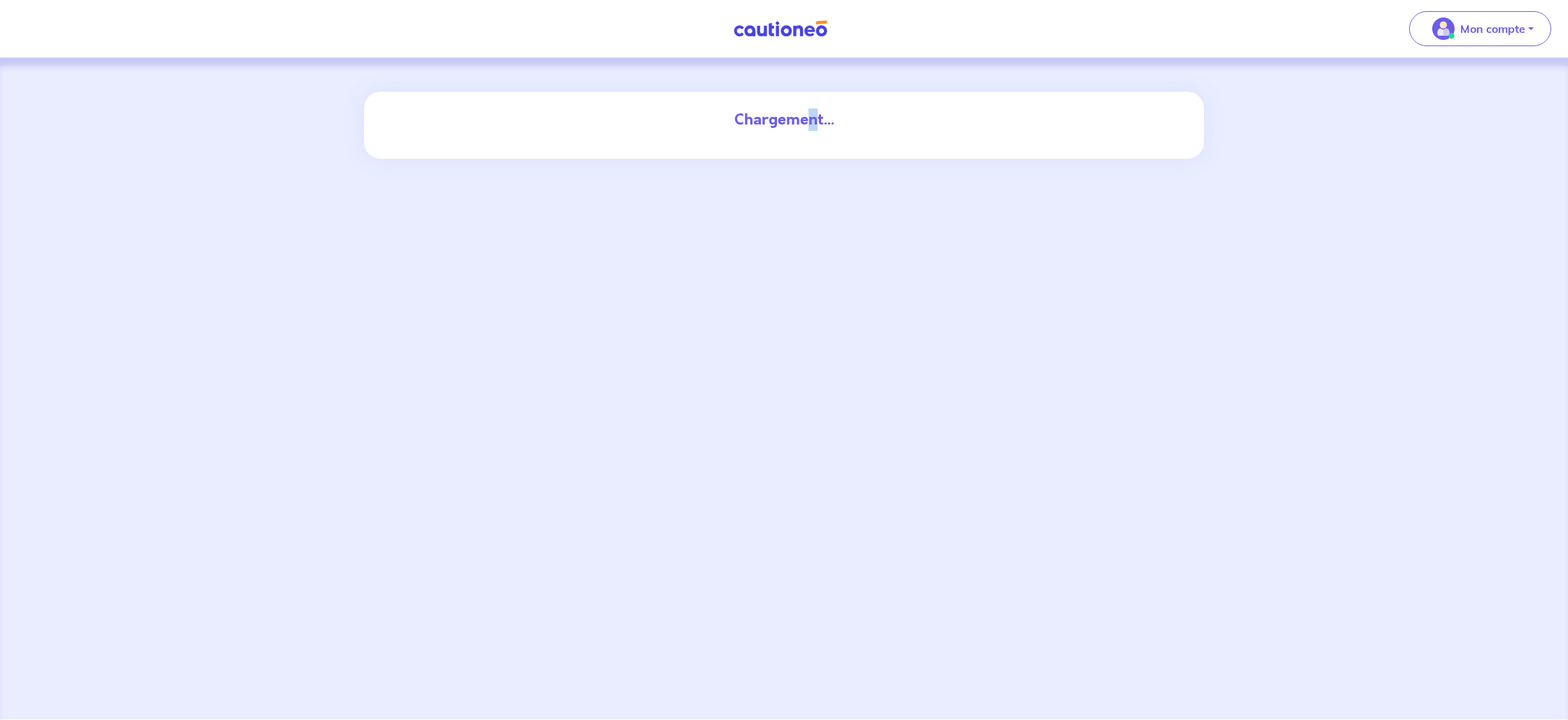
drag, startPoint x: 810, startPoint y: 130, endPoint x: 821, endPoint y: 125, distance: 12.1
click at [817, 128] on div "Chargement..." at bounding box center [784, 120] width 756 height 22
click at [823, 123] on div "Chargement..." at bounding box center [784, 120] width 756 height 22
click at [908, 169] on div "Chargement..." at bounding box center [784, 388] width 1568 height 661
click at [789, 26] on img at bounding box center [781, 29] width 105 height 18
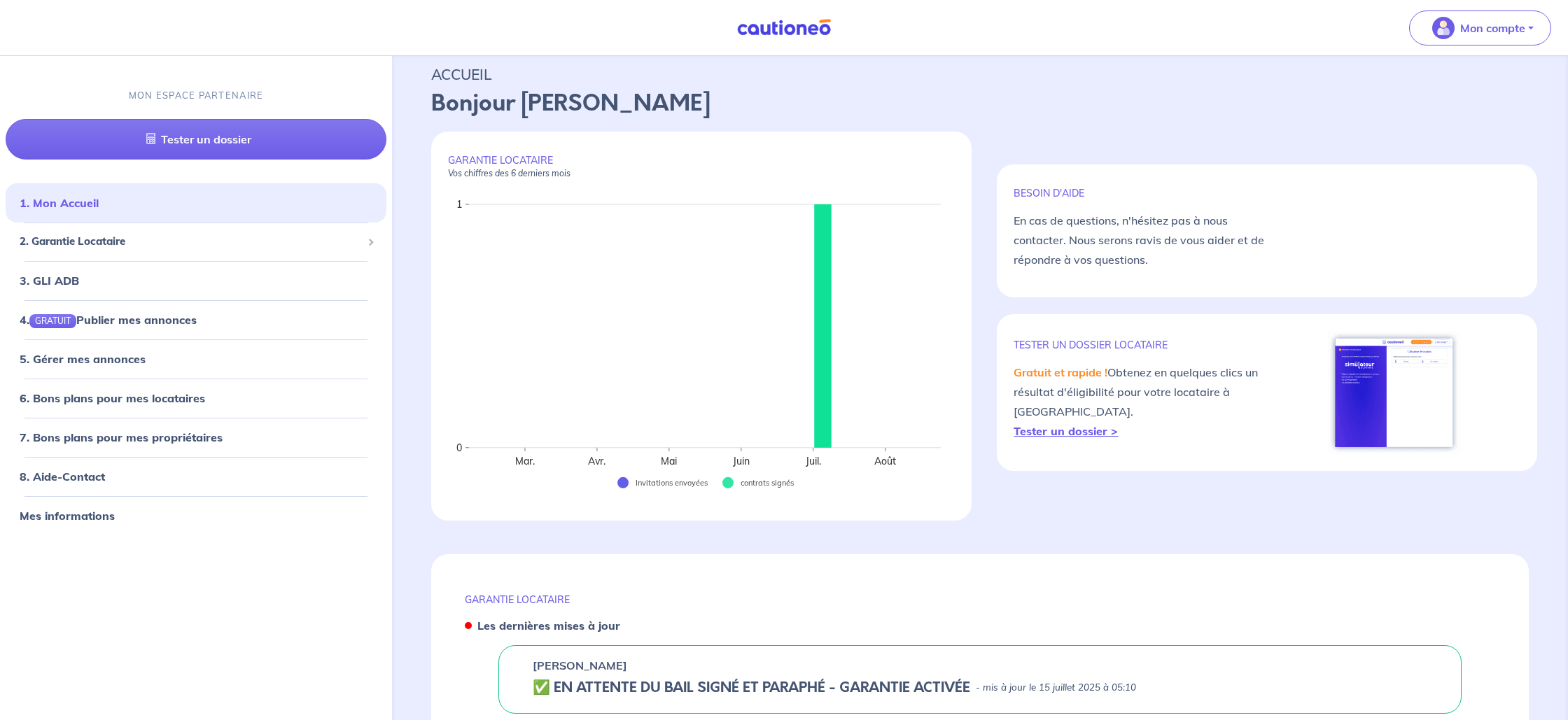
scroll to position [122, 0]
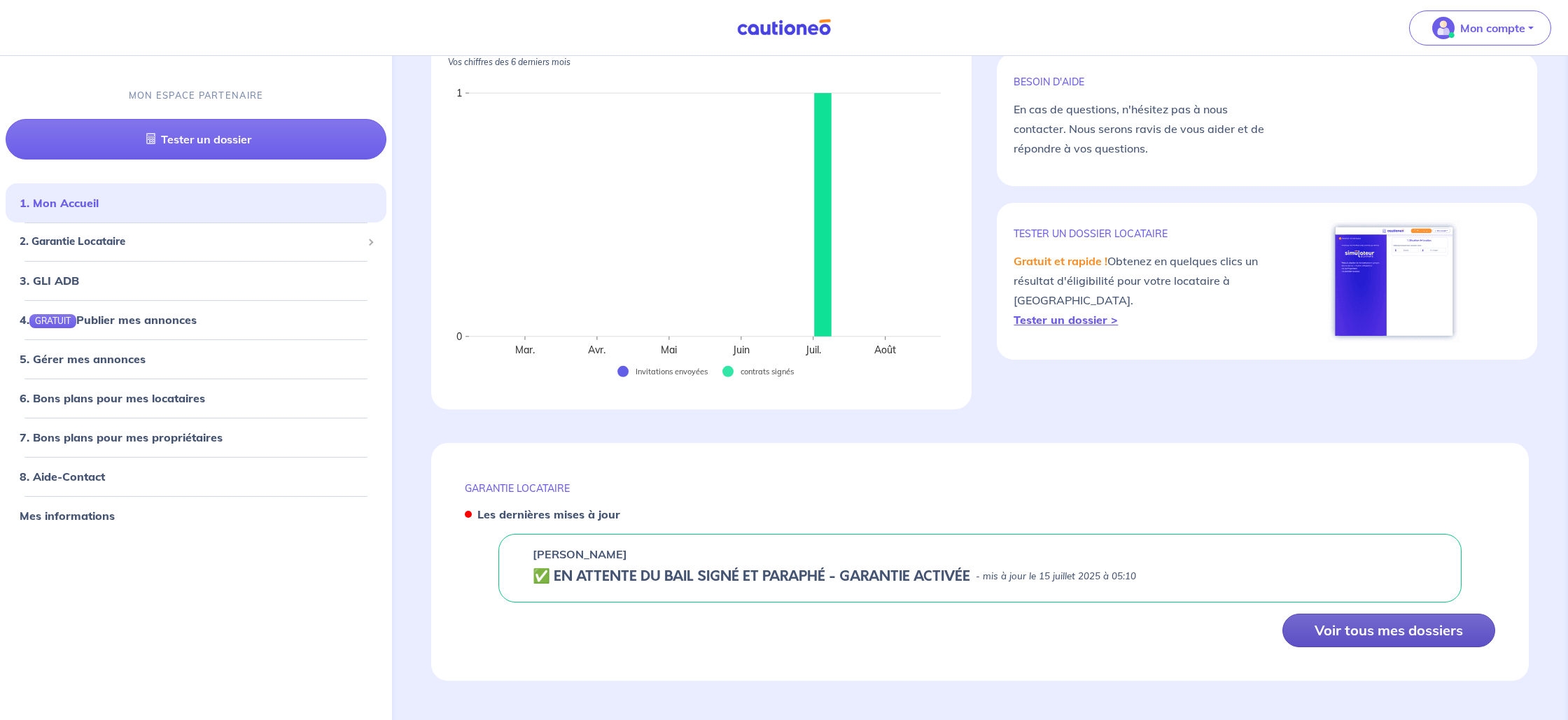
click at [1394, 636] on button "Voir tous mes dossiers" at bounding box center [1389, 631] width 213 height 34
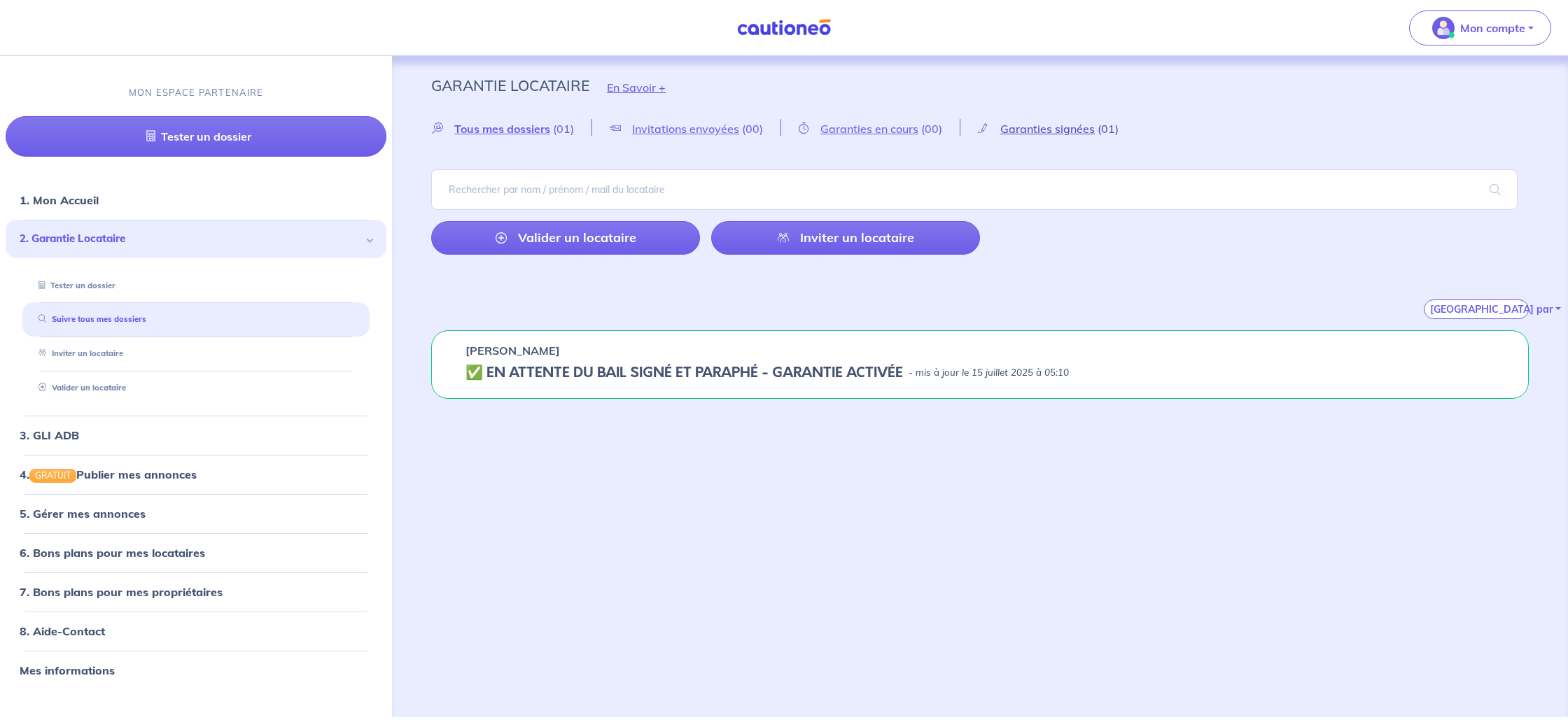
click at [1072, 129] on span "Garanties signées" at bounding box center [1048, 129] width 95 height 14
click at [534, 130] on span "Tous mes dossiers" at bounding box center [502, 129] width 95 height 14
click at [683, 371] on h5 "✅️️️ EN ATTENTE DU BAIL SIGNÉ ET PARAPHÉ - GARANTIE ACTIVÉE" at bounding box center [684, 373] width 437 height 17
drag, startPoint x: 1155, startPoint y: 388, endPoint x: 1104, endPoint y: 315, distance: 89.1
click at [1154, 383] on div "[PERSON_NAME] ✅️️️ EN ATTENTE DU BAIL SIGNÉ ET PARAPHÉ - GARANTIE ACTIVÉE - mis…" at bounding box center [980, 364] width 1098 height 69
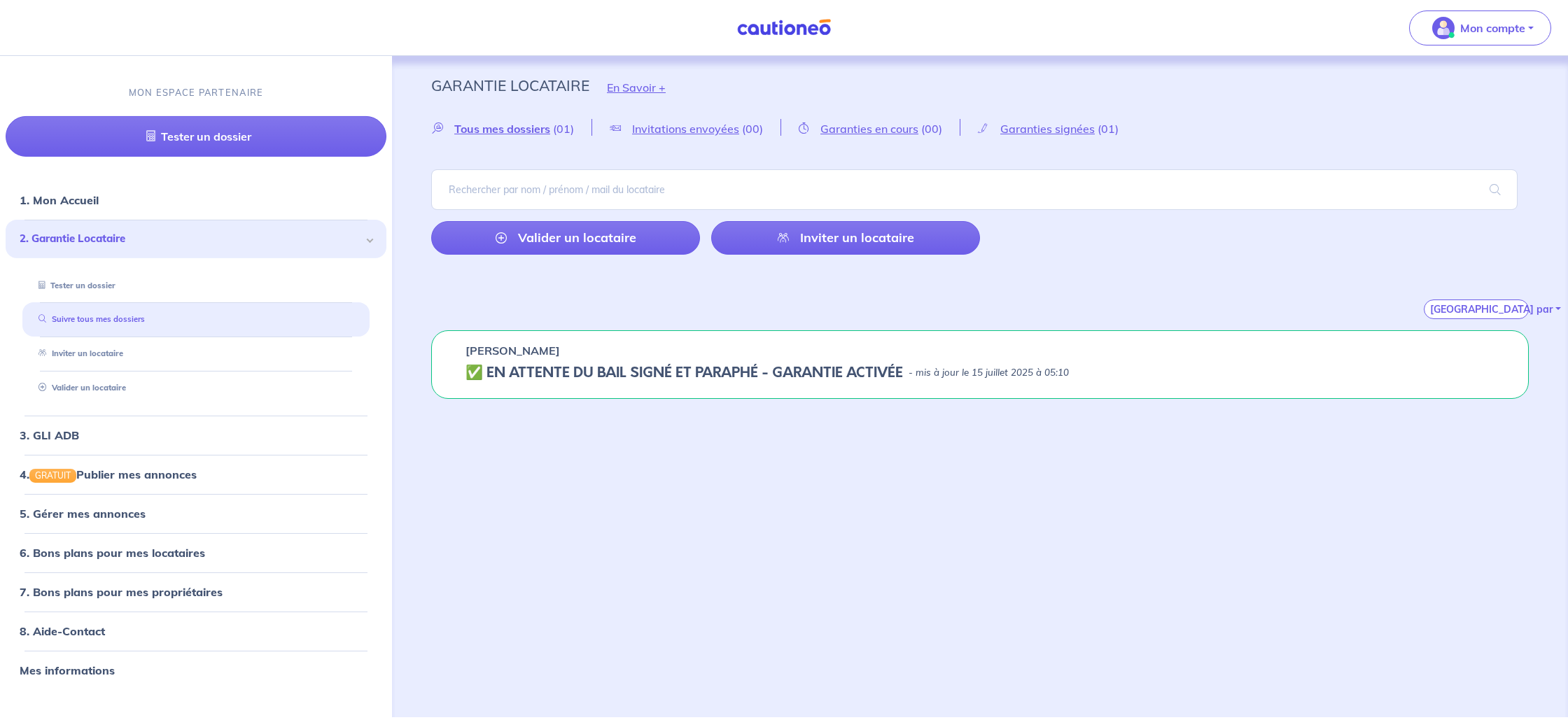
click at [87, 319] on link "Suivre tous mes dossiers" at bounding box center [89, 319] width 112 height 10
drag, startPoint x: 491, startPoint y: 344, endPoint x: 440, endPoint y: 367, distance: 55.9
click at [489, 345] on p "Sandrine FRAMBOURG" at bounding box center [513, 351] width 95 height 17
drag, startPoint x: 438, startPoint y: 368, endPoint x: 539, endPoint y: 377, distance: 101.4
click at [444, 368] on div "Sandrine FRAMBOURG ✅️️️ EN ATTENTE DU BAIL SIGNÉ ET PARAPHÉ - GARANTIE ACTIVÉE …" at bounding box center [980, 364] width 1098 height 69
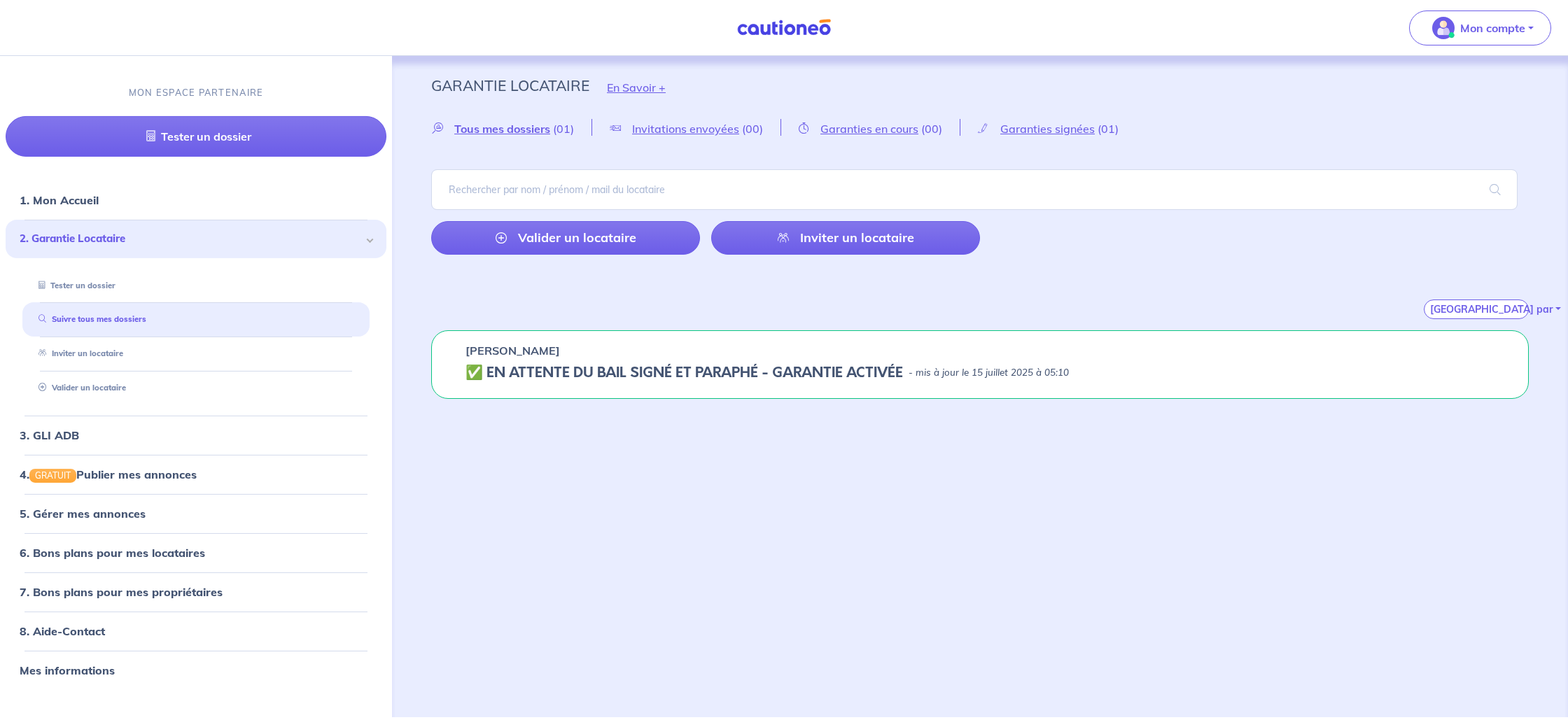
drag, startPoint x: 1053, startPoint y: 377, endPoint x: 1191, endPoint y: 380, distance: 138.0
click at [1055, 377] on p "- mis à jour le 15 juillet 2025 à 05:10" at bounding box center [989, 373] width 161 height 14
drag, startPoint x: 1298, startPoint y: 372, endPoint x: 1382, endPoint y: 353, distance: 86.1
click at [1346, 362] on div "Sandrine FRAMBOURG ✅️️️ EN ATTENTE DU BAIL SIGNÉ ET PARAPHÉ - GARANTIE ACTIVÉE …" at bounding box center [980, 364] width 1098 height 69
click at [528, 131] on span "Tous mes dossiers" at bounding box center [502, 129] width 95 height 14
